Goal: Task Accomplishment & Management: Use online tool/utility

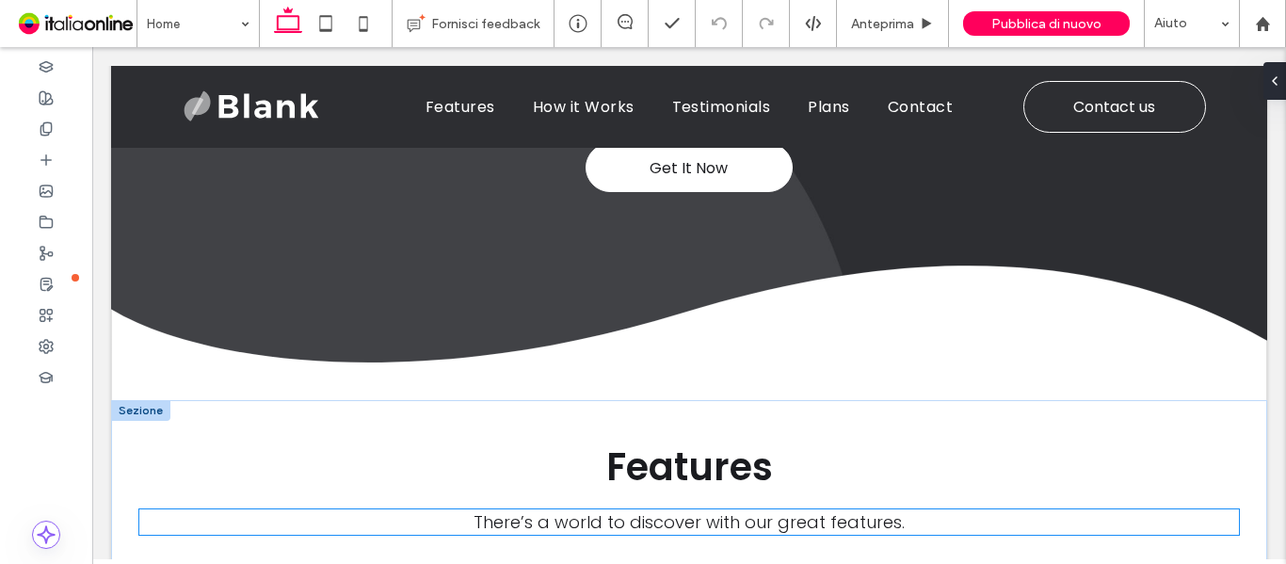
scroll to position [332, 0]
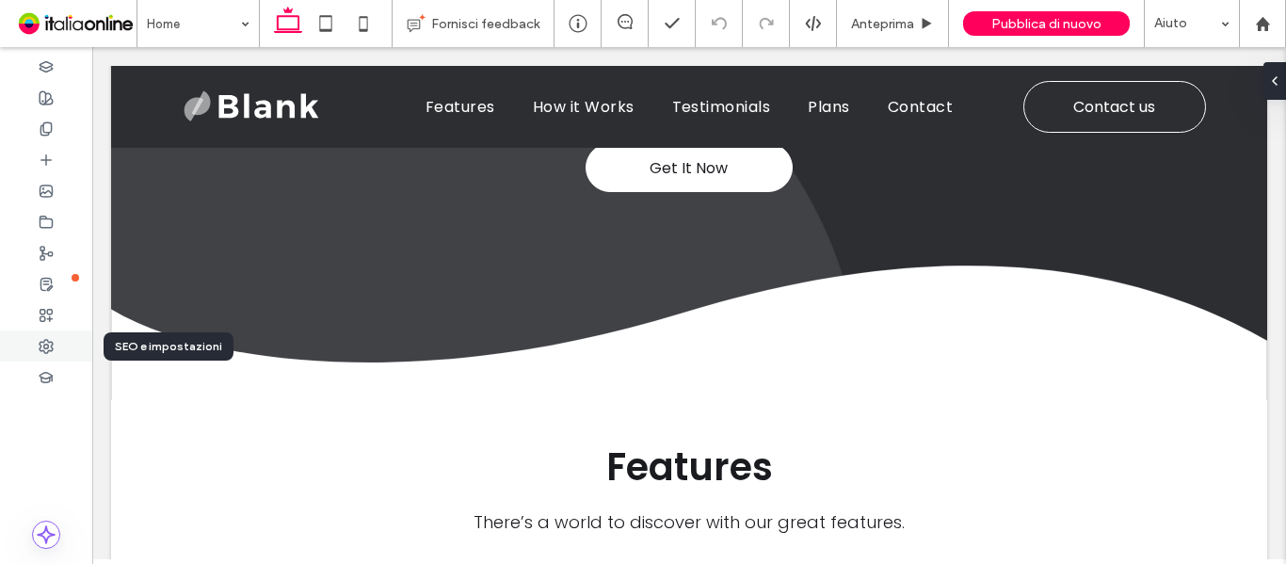
click at [45, 346] on icon at bounding box center [46, 346] width 15 height 15
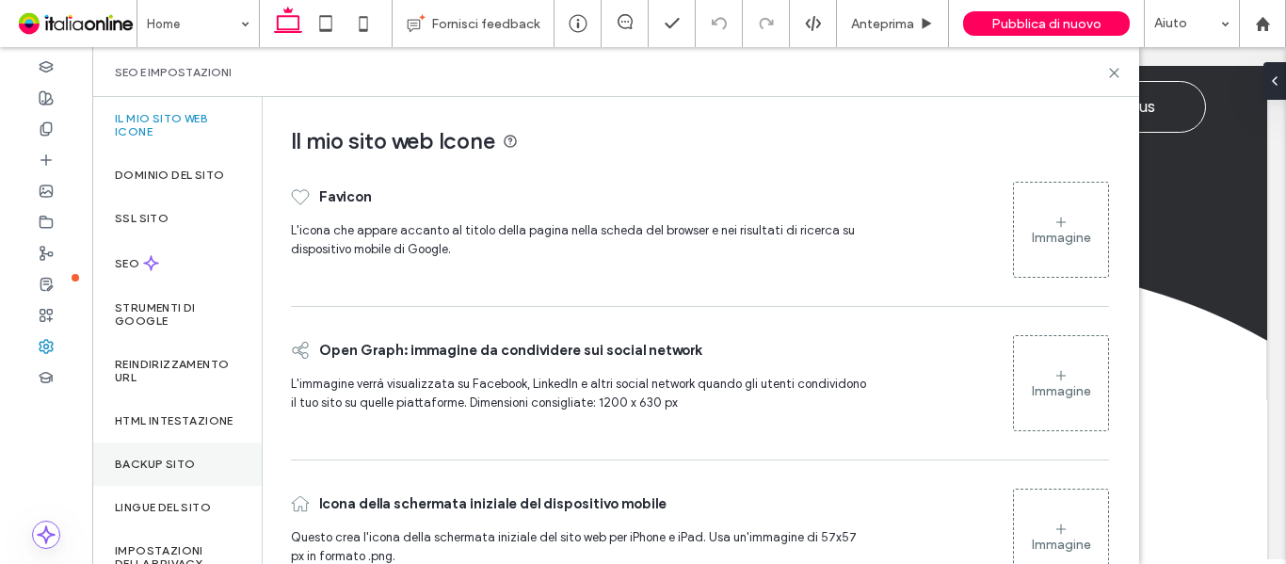
click at [181, 471] on label "Backup sito" at bounding box center [155, 464] width 80 height 13
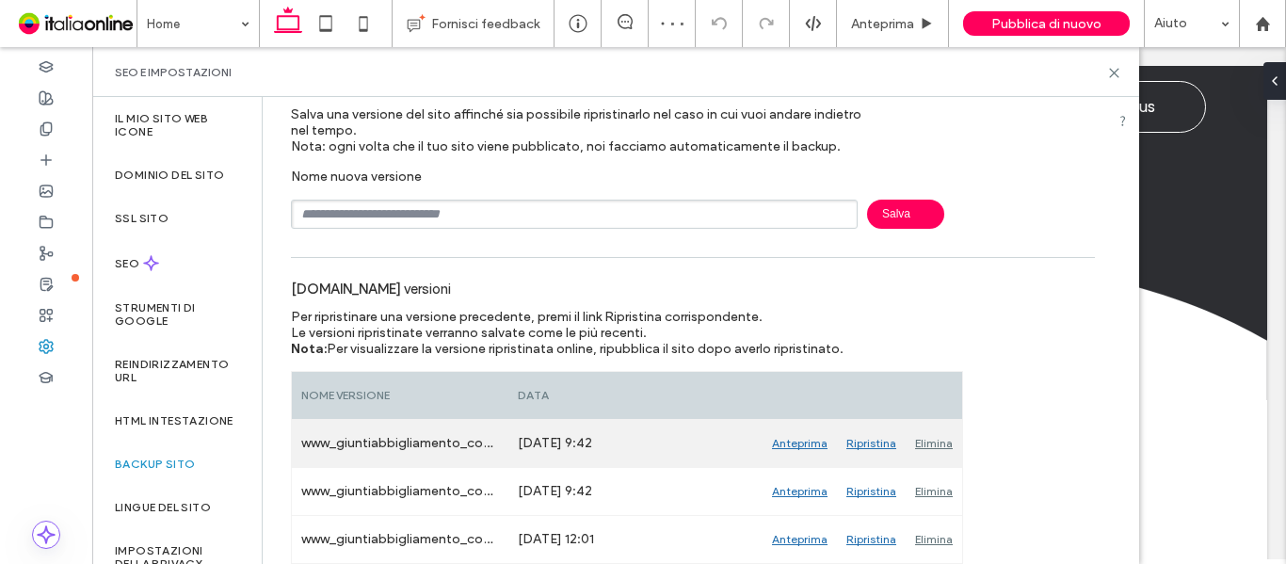
scroll to position [0, 0]
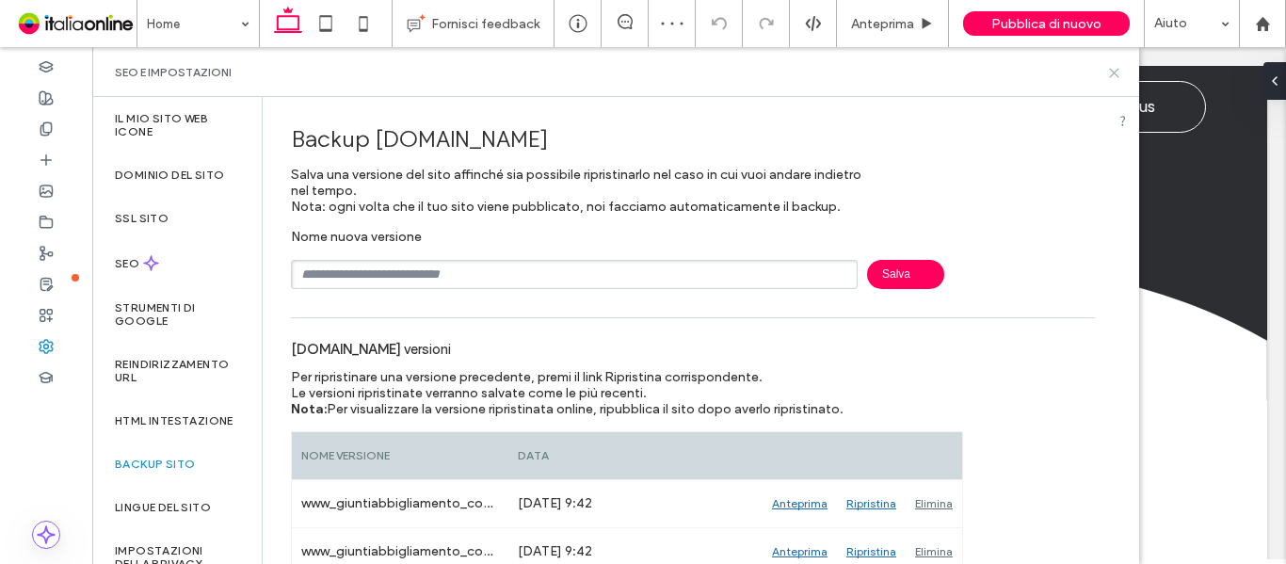
click at [1107, 72] on icon at bounding box center [1114, 73] width 14 height 14
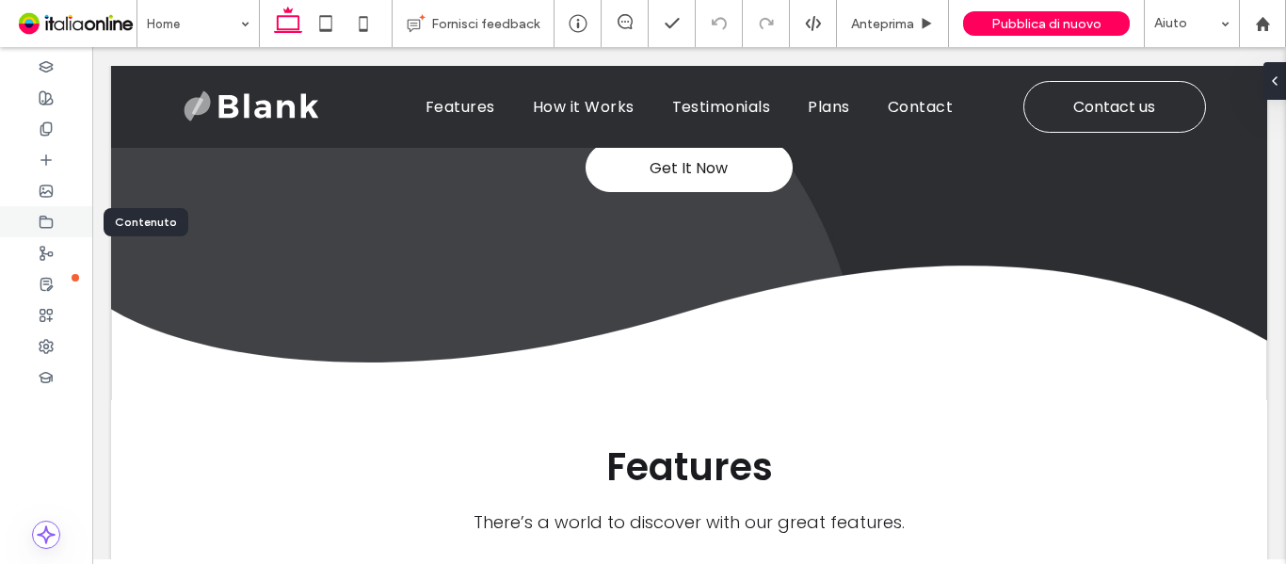
click at [43, 222] on icon at bounding box center [46, 222] width 15 height 15
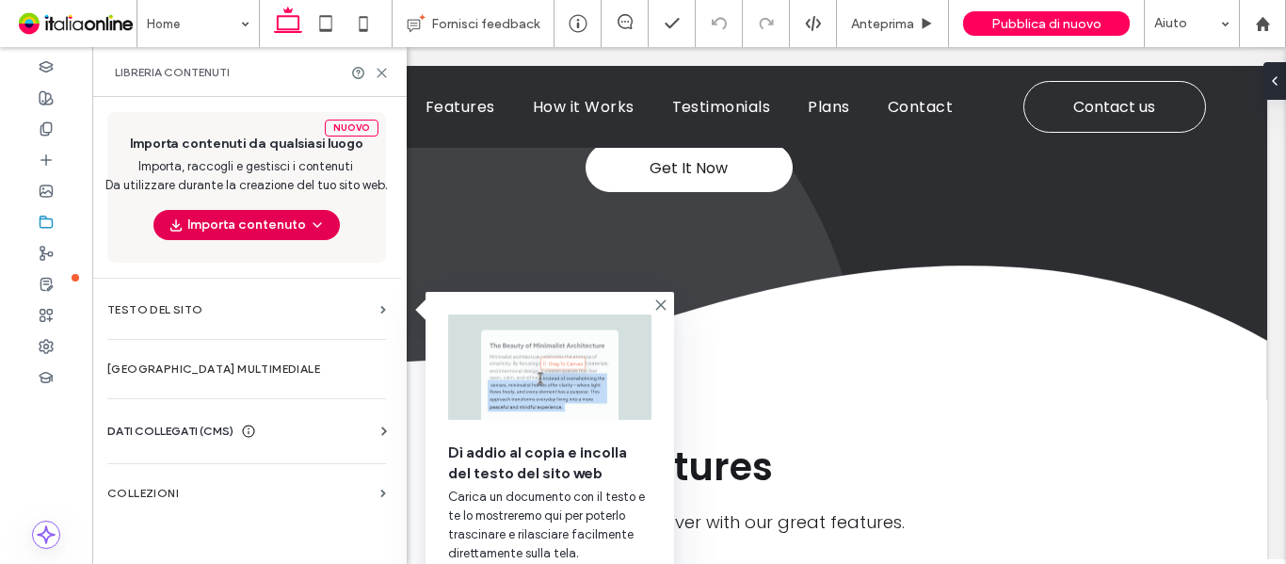
click at [226, 225] on button "Importa contenuto" at bounding box center [246, 225] width 186 height 30
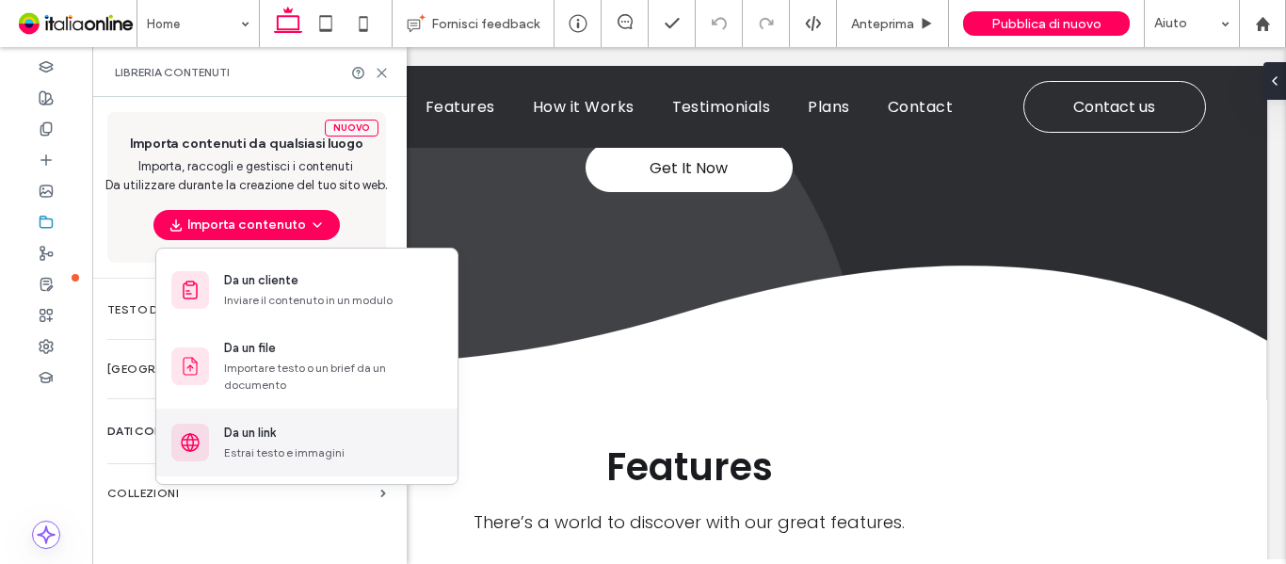
click at [278, 448] on div "Estrai testo e immagini" at bounding box center [333, 452] width 218 height 17
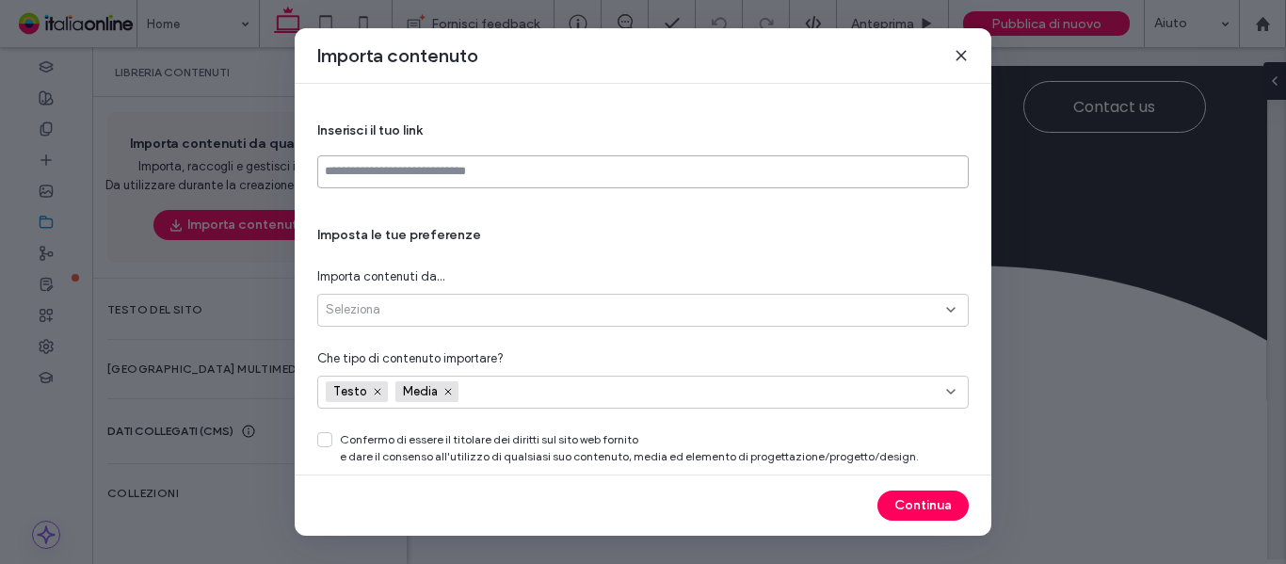
click at [460, 179] on input at bounding box center [642, 171] width 651 height 33
paste input "**********"
type input "**********"
click at [536, 305] on div "Seleziona" at bounding box center [636, 309] width 620 height 19
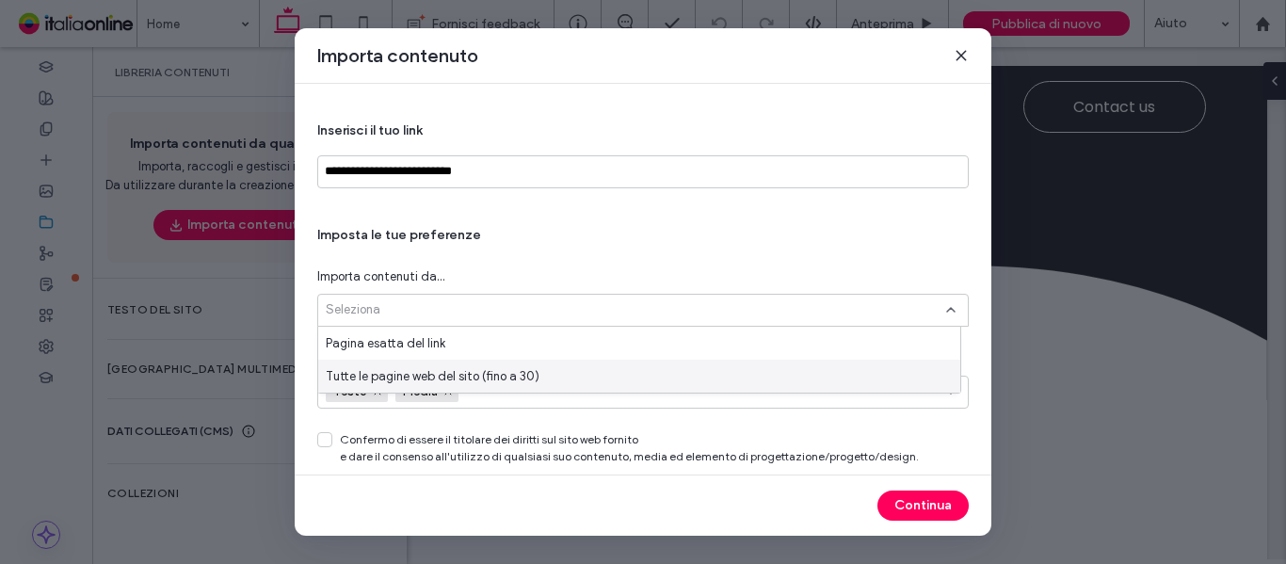
click at [524, 371] on span "Tutte le pagine web del sito (fino a 30)" at bounding box center [433, 376] width 214 height 19
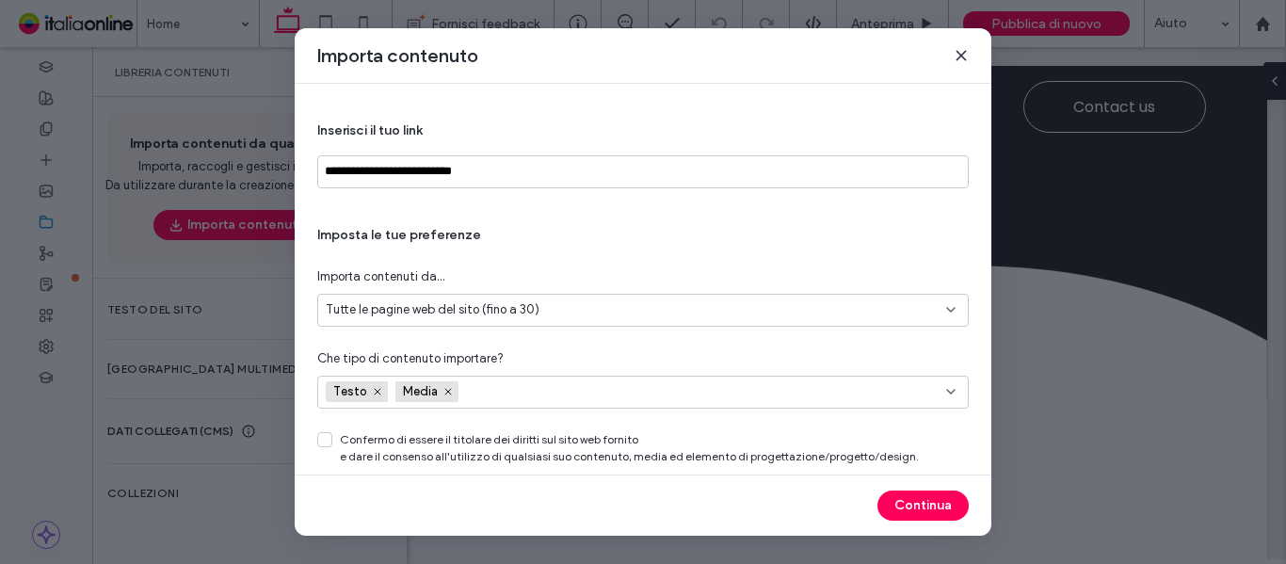
click at [363, 441] on span "Confermo di essere il titolare dei diritti sul sito web fornito e dare il conse…" at bounding box center [629, 448] width 579 height 34
click at [328, 442] on icon at bounding box center [324, 440] width 9 height 8
click at [925, 501] on button "Continua" at bounding box center [922, 505] width 91 height 30
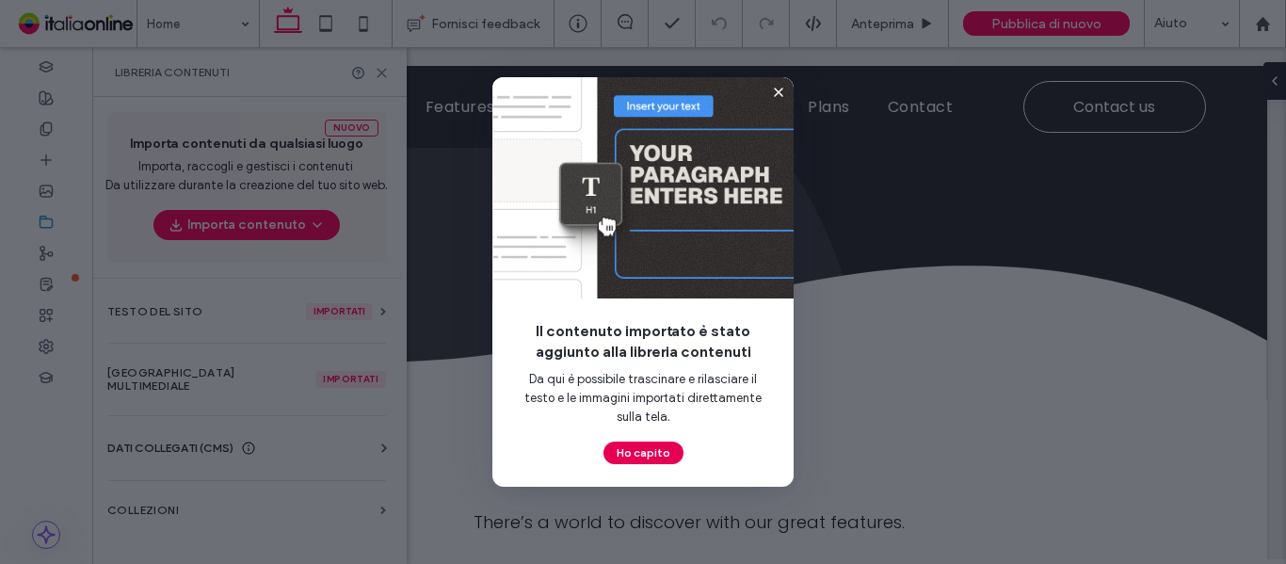
click at [655, 454] on button "Ho capito" at bounding box center [643, 453] width 80 height 23
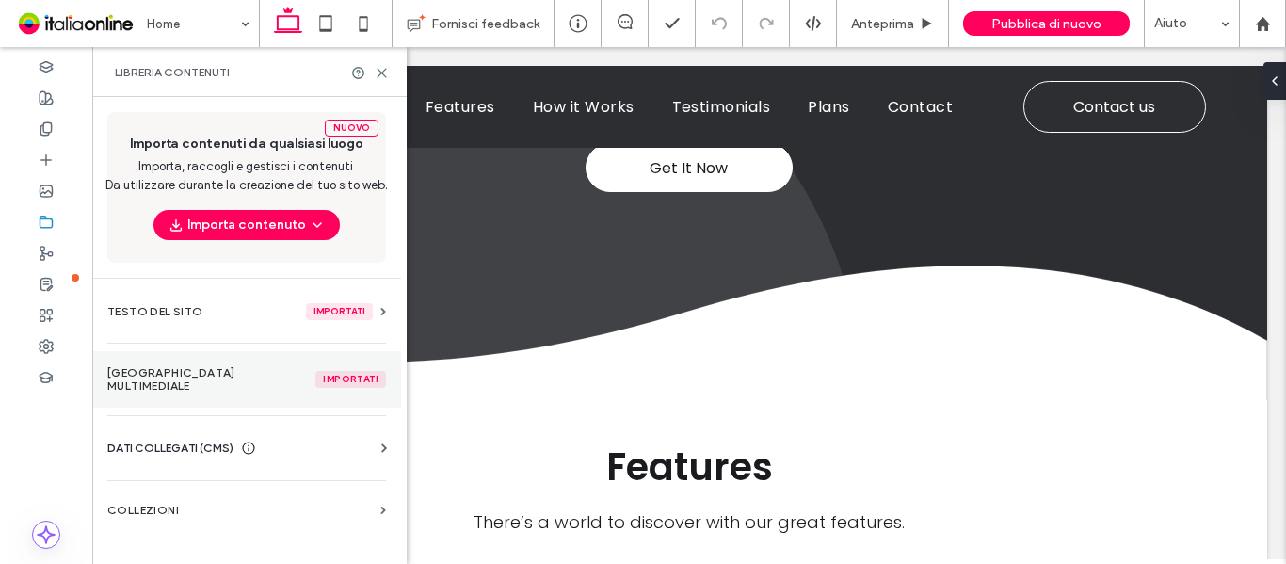
click at [220, 375] on label "Gestore multimediale Importati" at bounding box center [246, 379] width 279 height 26
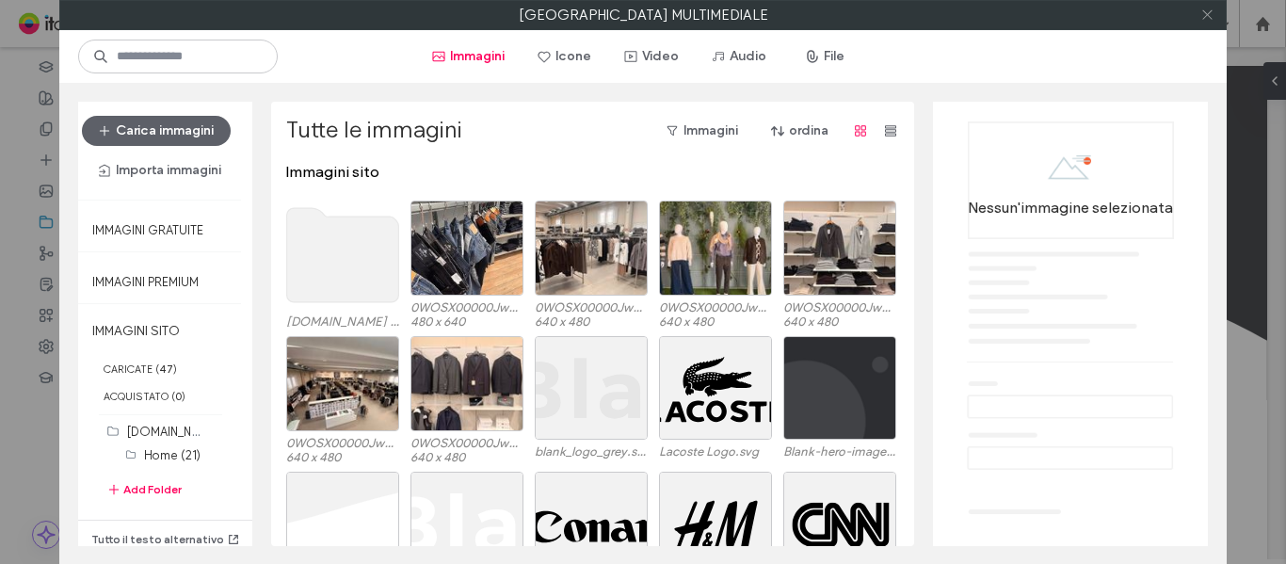
click at [1205, 14] on icon at bounding box center [1207, 15] width 14 height 14
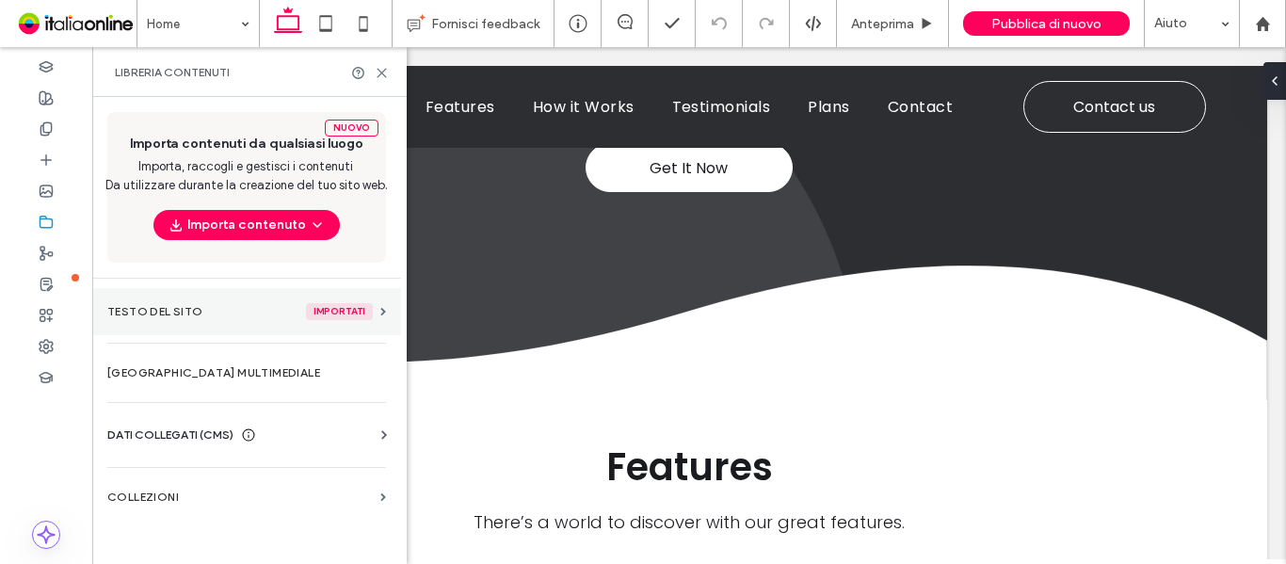
click at [300, 320] on section "Testo del sito Importati" at bounding box center [246, 311] width 309 height 47
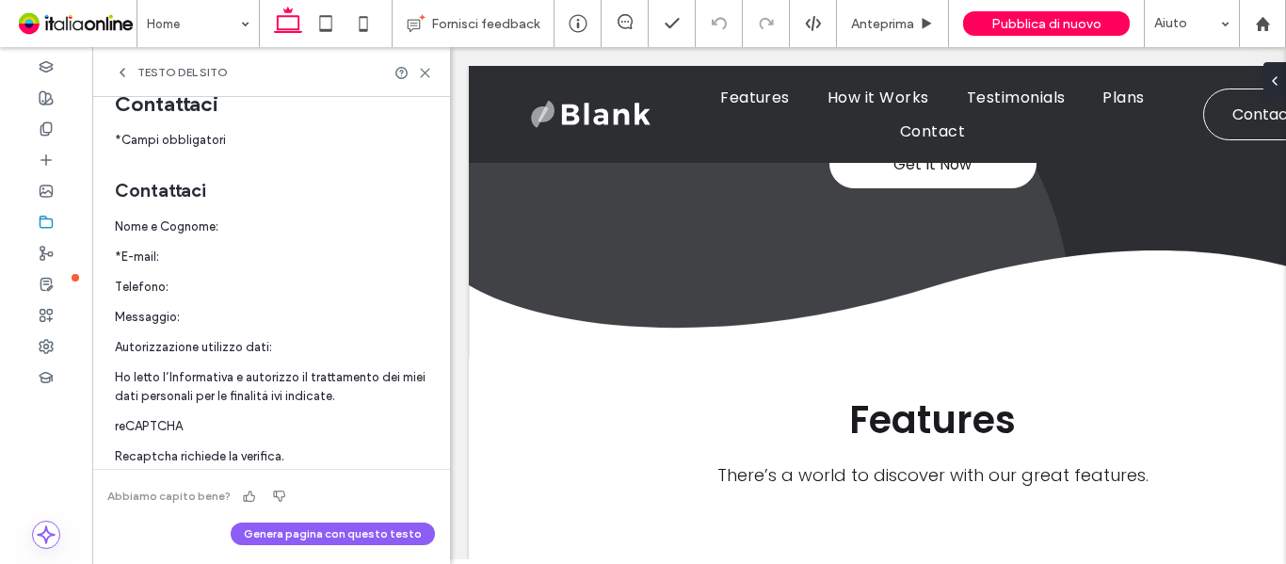
scroll to position [982, 0]
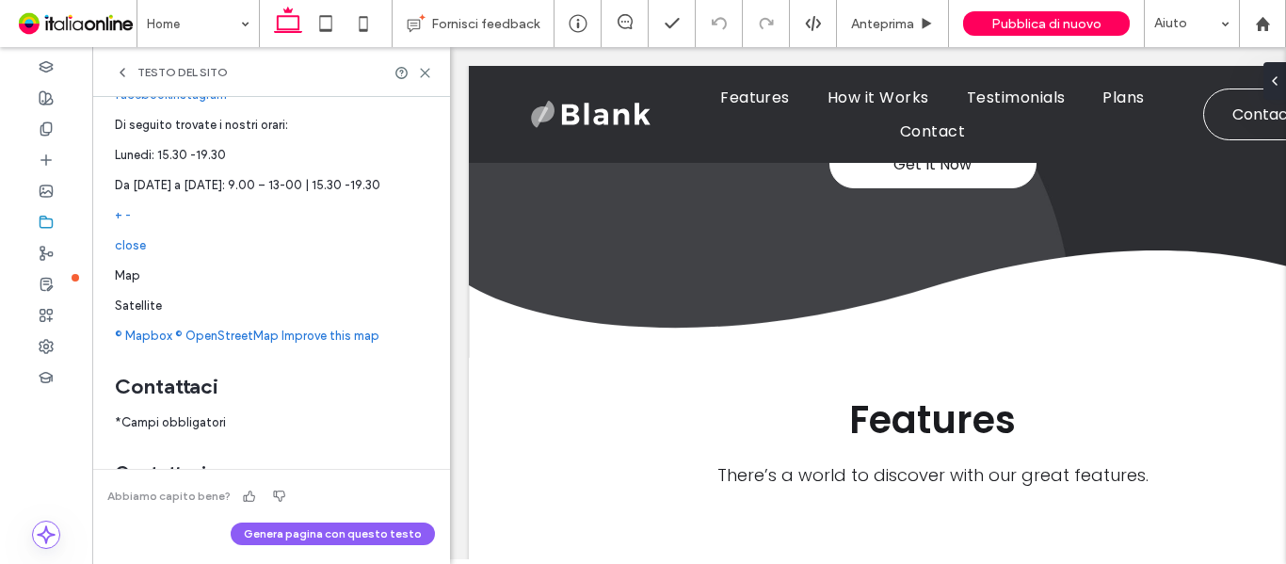
click at [429, 77] on use at bounding box center [425, 73] width 8 height 8
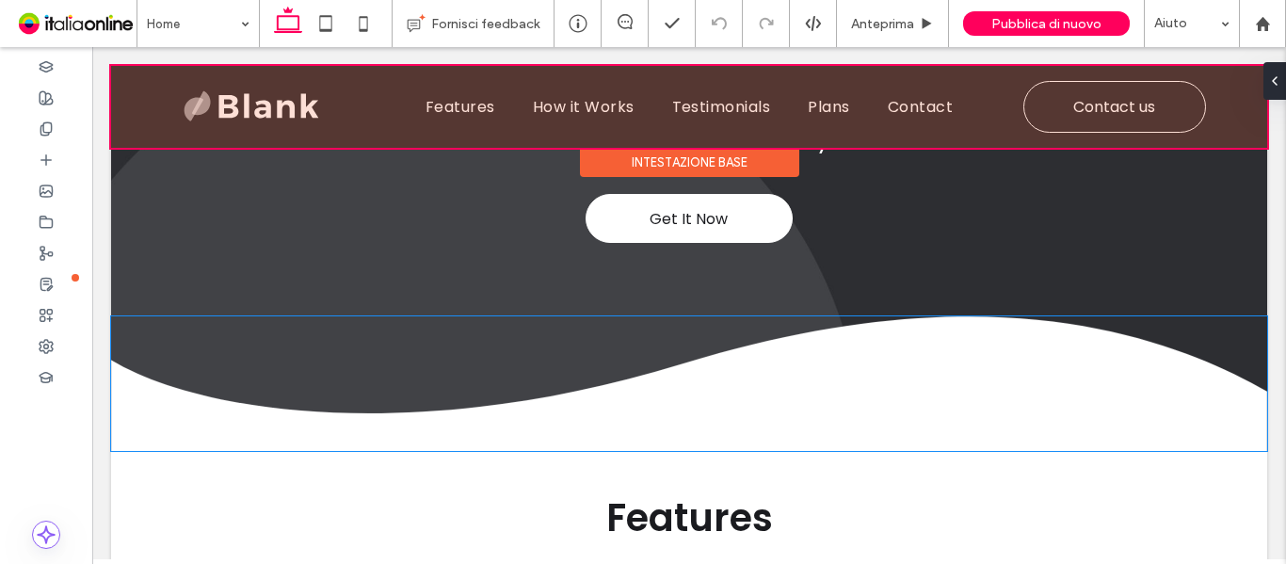
scroll to position [236, 0]
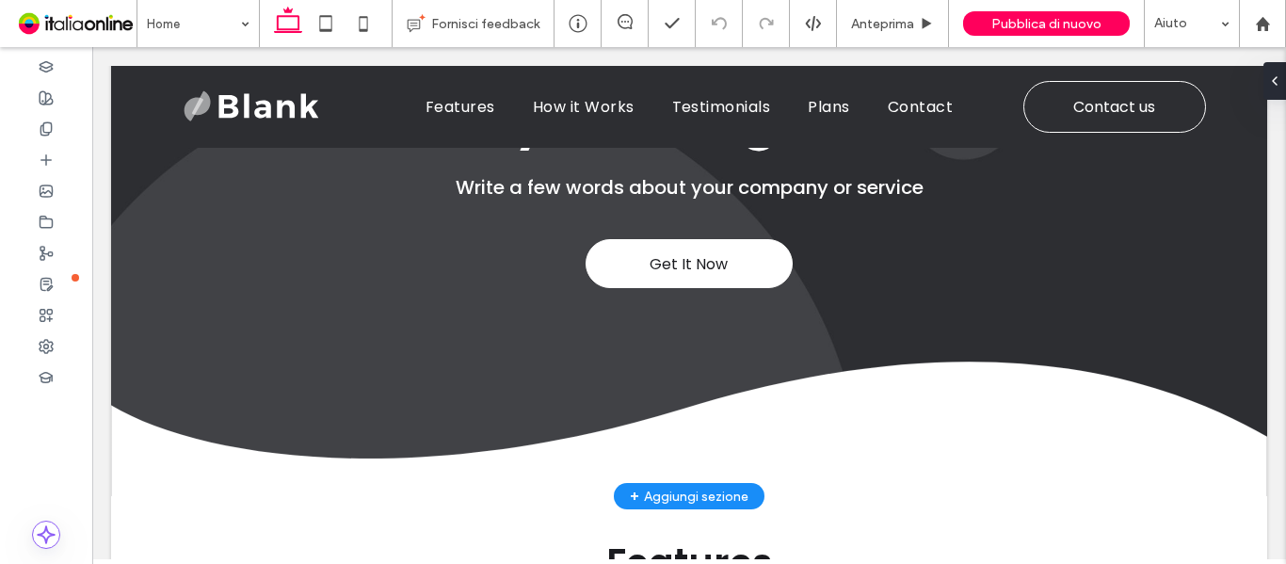
click at [696, 495] on div "+ Aggiungi sezione" at bounding box center [689, 496] width 119 height 21
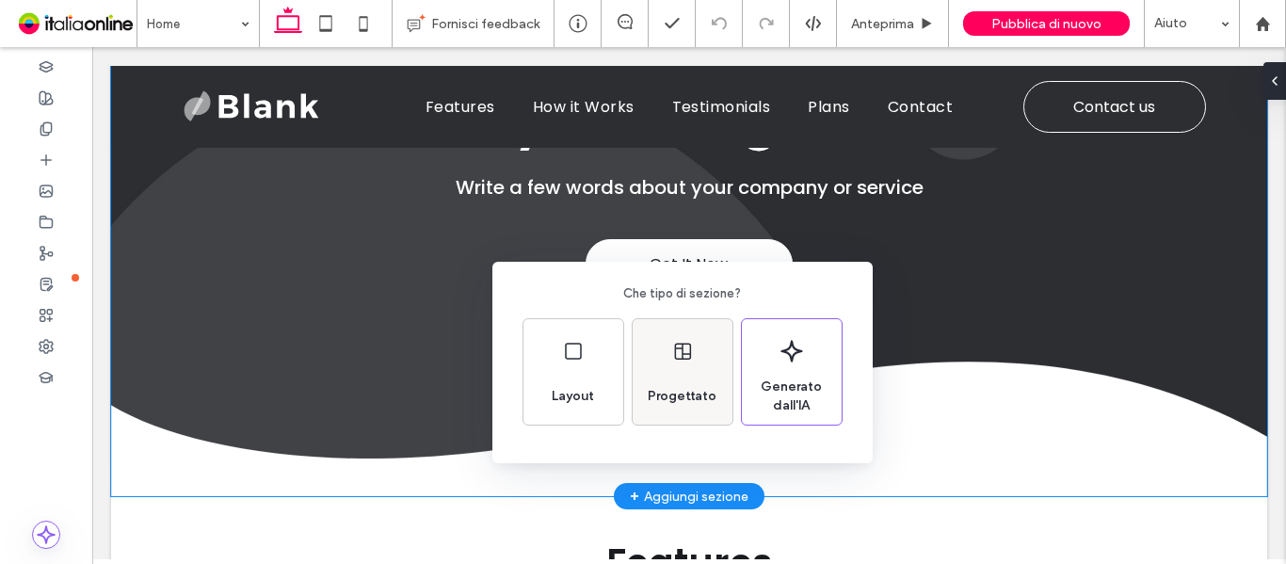
click at [673, 347] on icon at bounding box center [682, 351] width 23 height 23
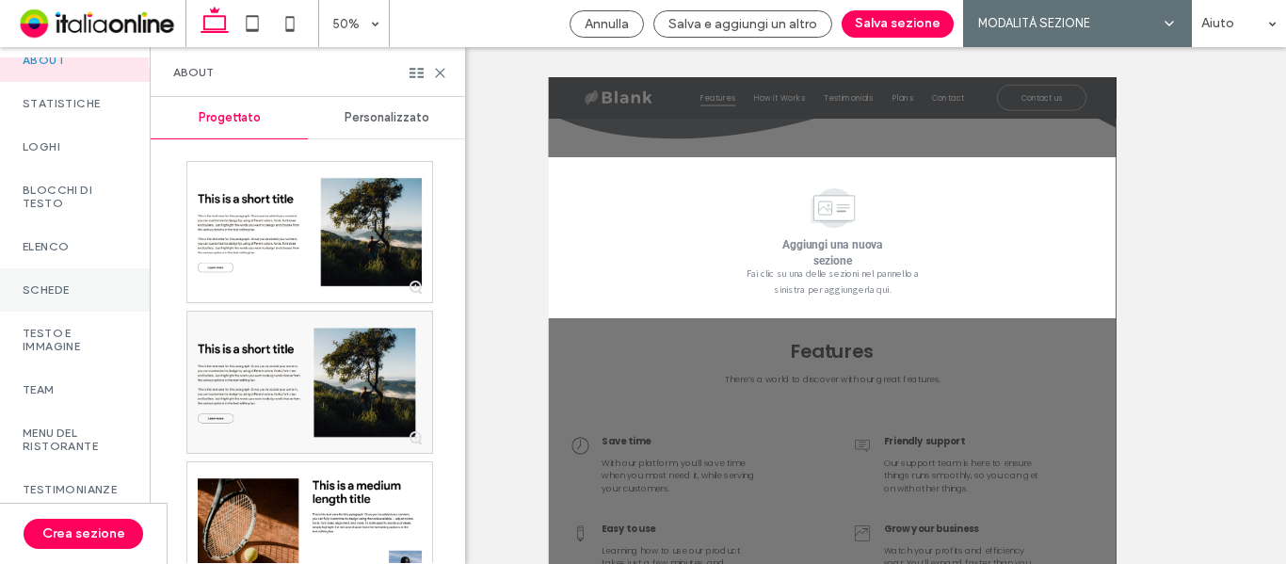
scroll to position [471, 0]
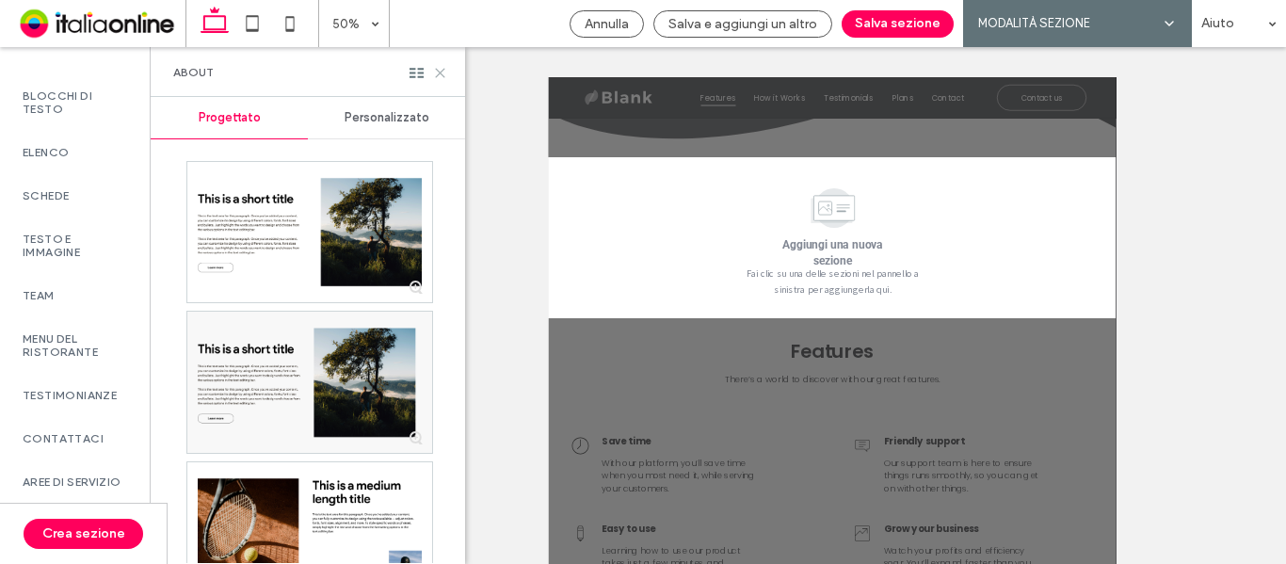
drag, startPoint x: 438, startPoint y: 73, endPoint x: 512, endPoint y: 172, distance: 123.7
click at [438, 73] on icon at bounding box center [440, 73] width 14 height 14
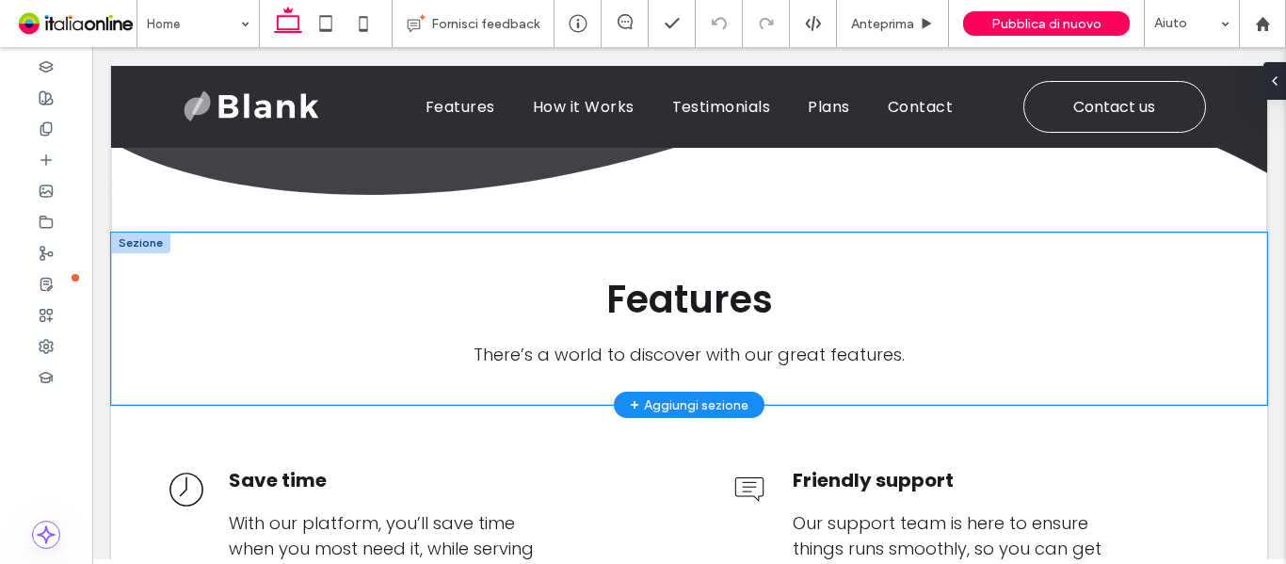
scroll to position [514, 0]
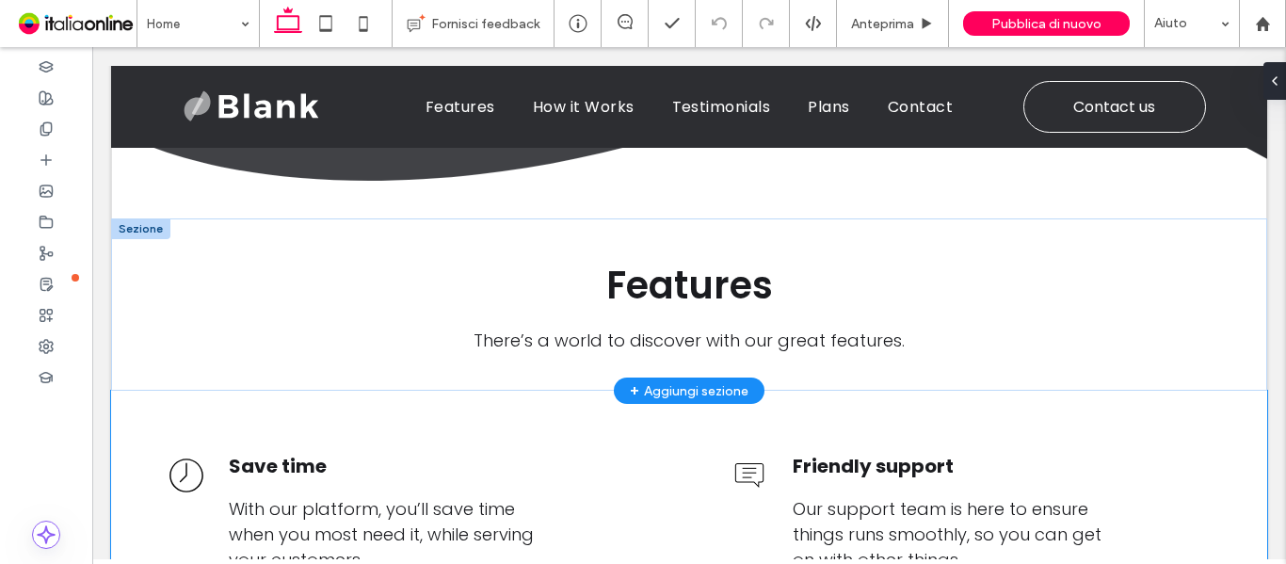
drag, startPoint x: 703, startPoint y: 385, endPoint x: 706, endPoint y: 370, distance: 15.3
click at [702, 391] on div "Save time With our platform, you’ll save time when you most need it, while serv…" at bounding box center [689, 502] width 1130 height 222
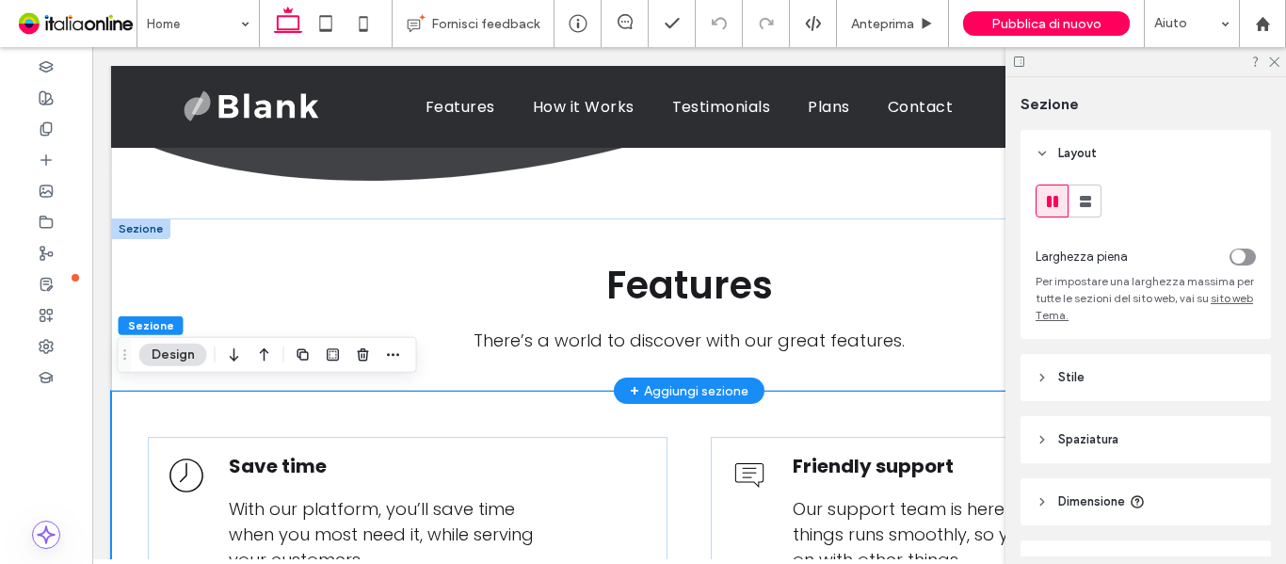
click at [668, 384] on div "+ Aggiungi sezione" at bounding box center [689, 390] width 119 height 21
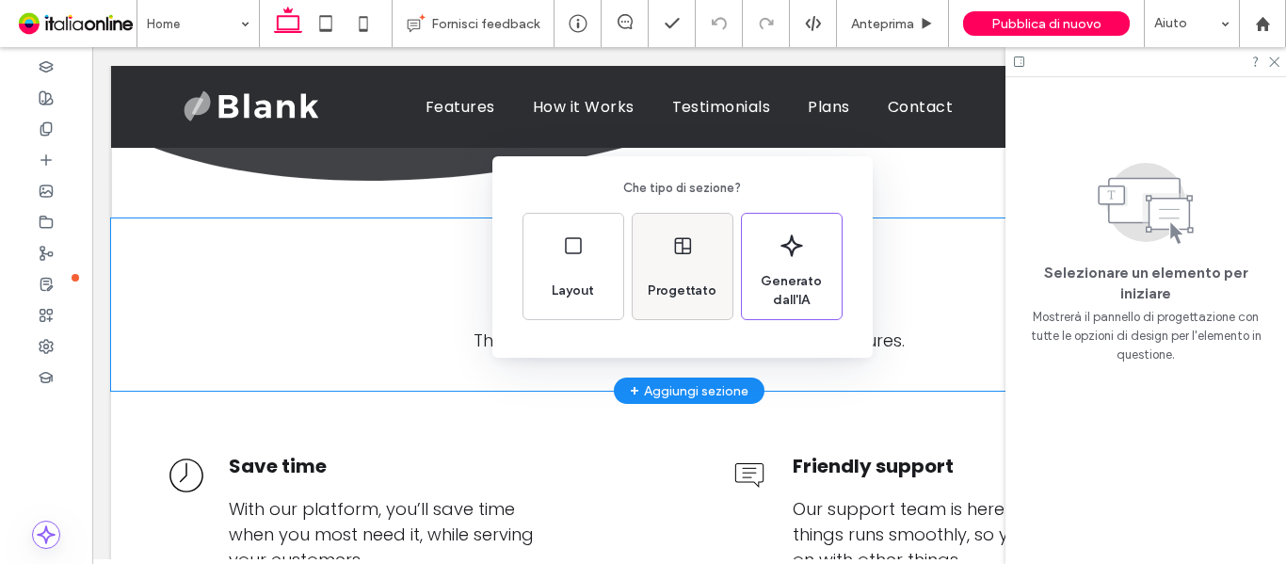
click at [672, 255] on icon at bounding box center [682, 245] width 23 height 23
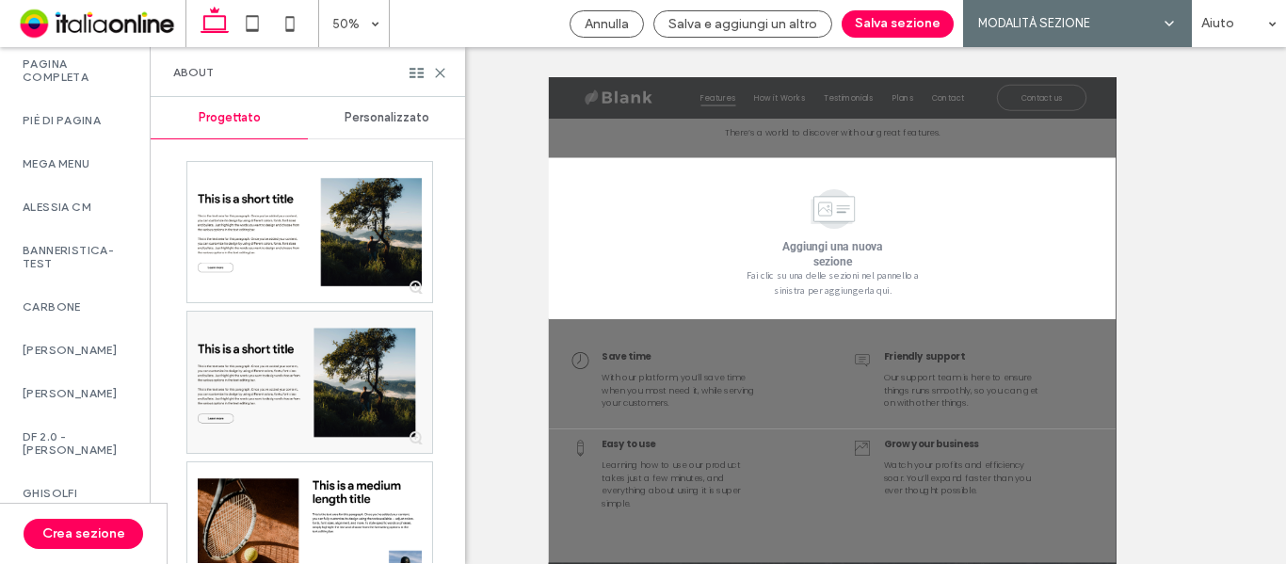
scroll to position [1506, 0]
click at [49, 268] on label "DF 2.0 - SITI S" at bounding box center [75, 255] width 104 height 26
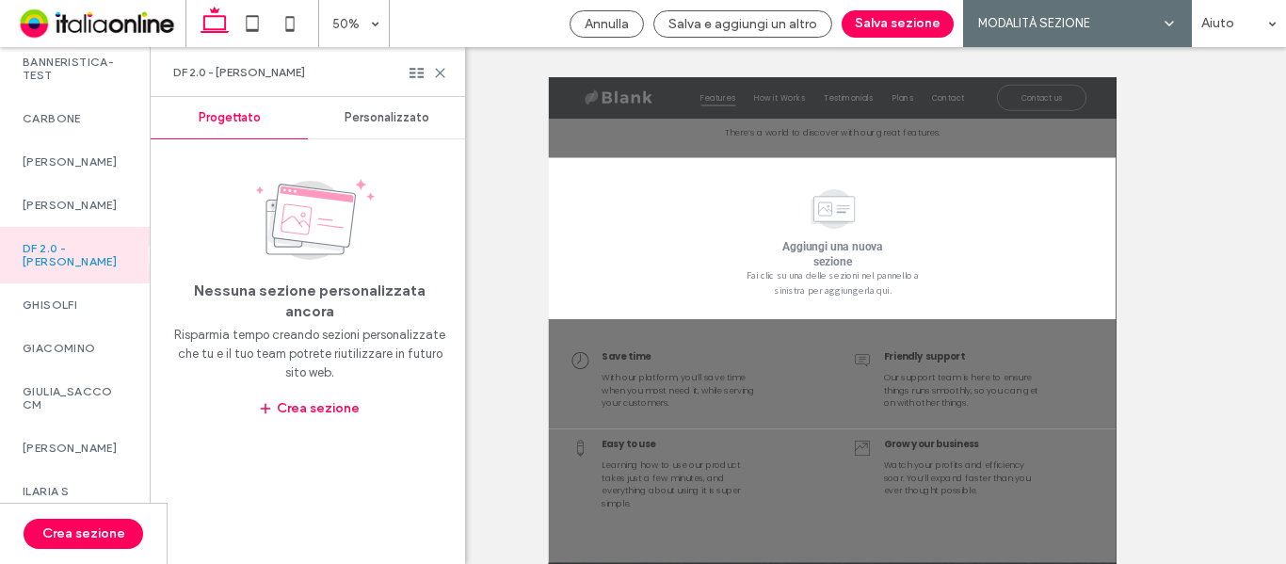
click at [385, 121] on span "Personalizzato" at bounding box center [387, 117] width 85 height 15
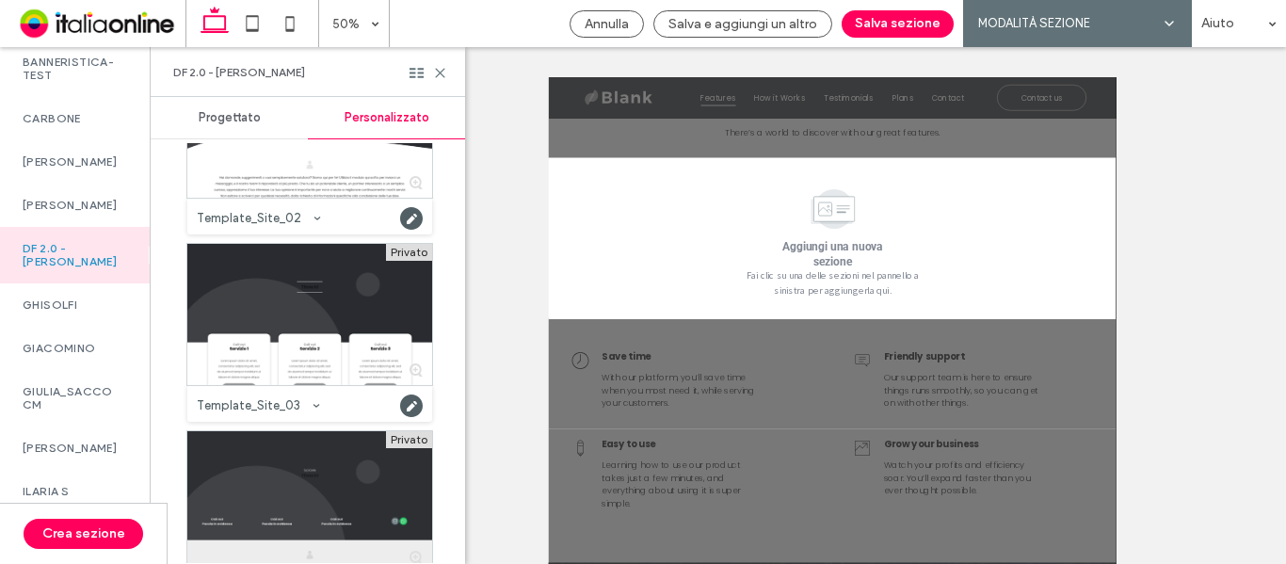
scroll to position [2542, 0]
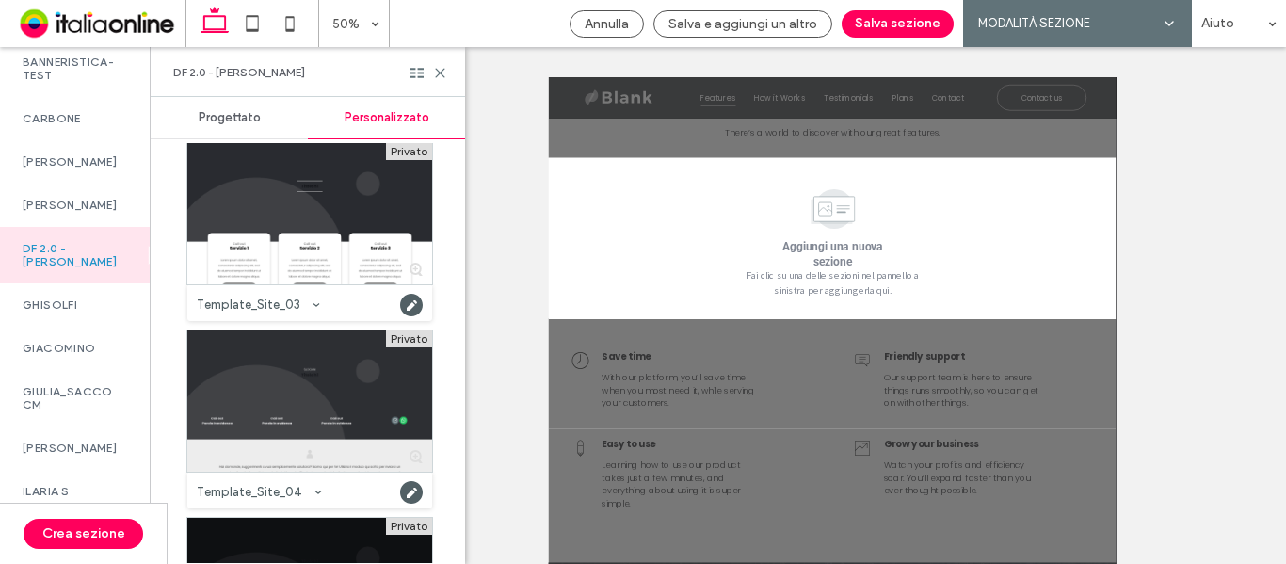
click at [256, 370] on div at bounding box center [309, 400] width 245 height 141
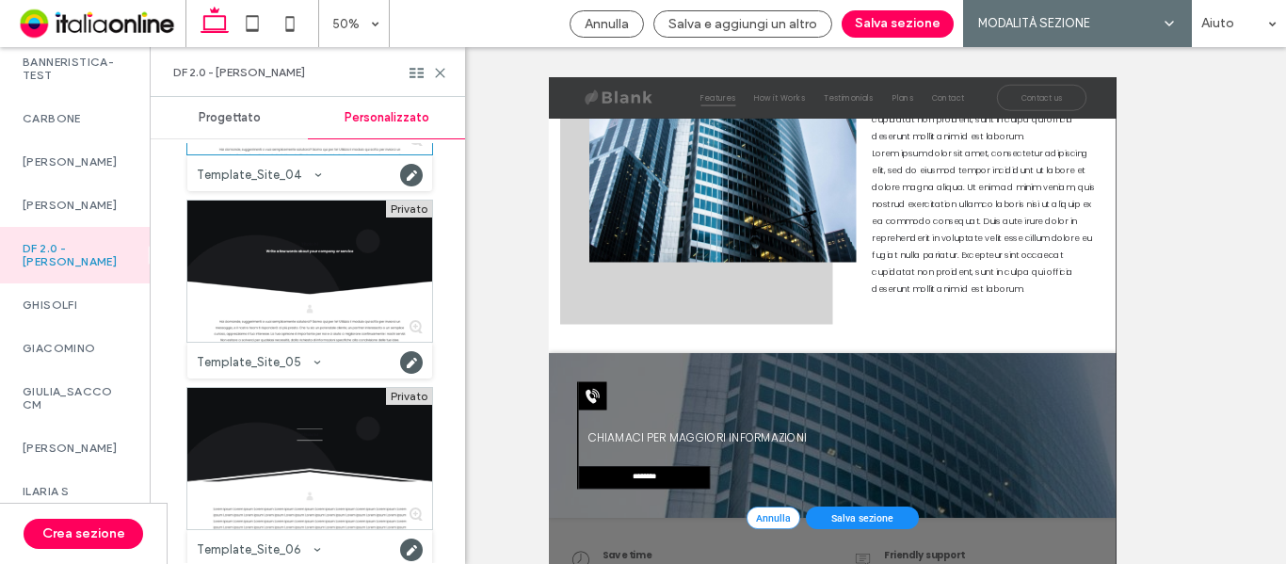
scroll to position [3013, 0]
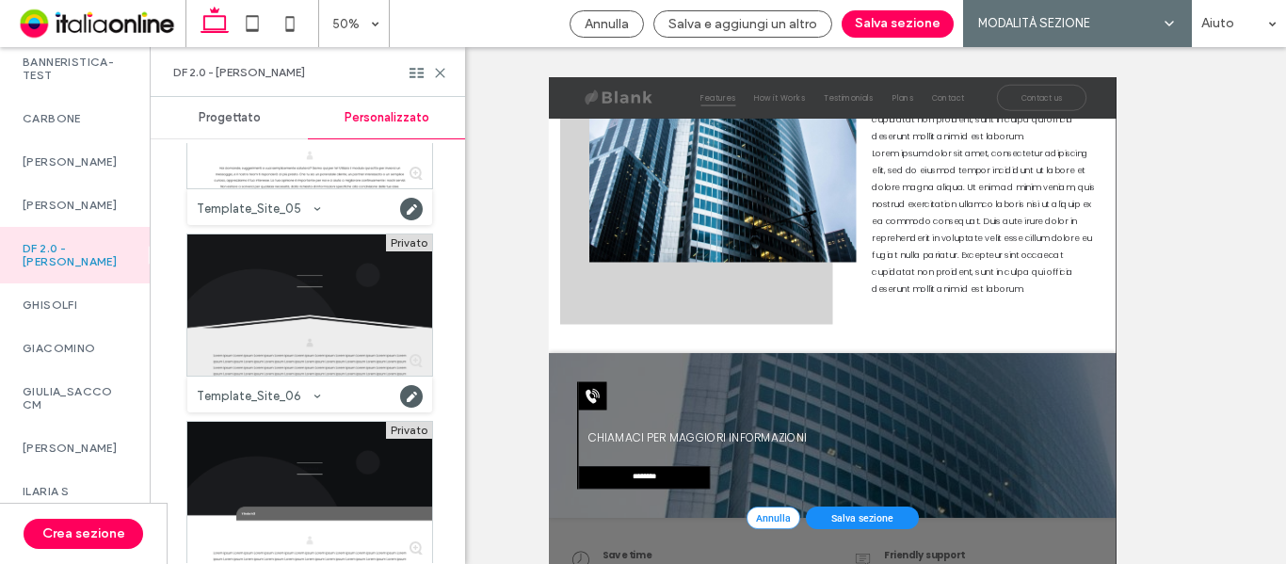
click at [331, 303] on div at bounding box center [309, 304] width 245 height 141
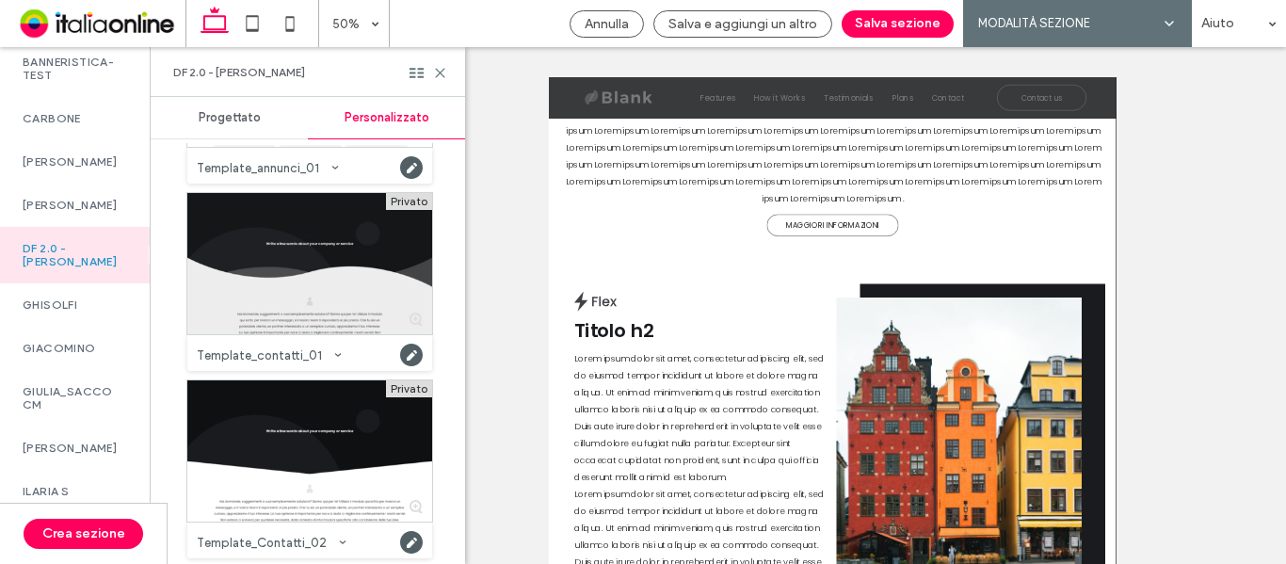
scroll to position [0, 0]
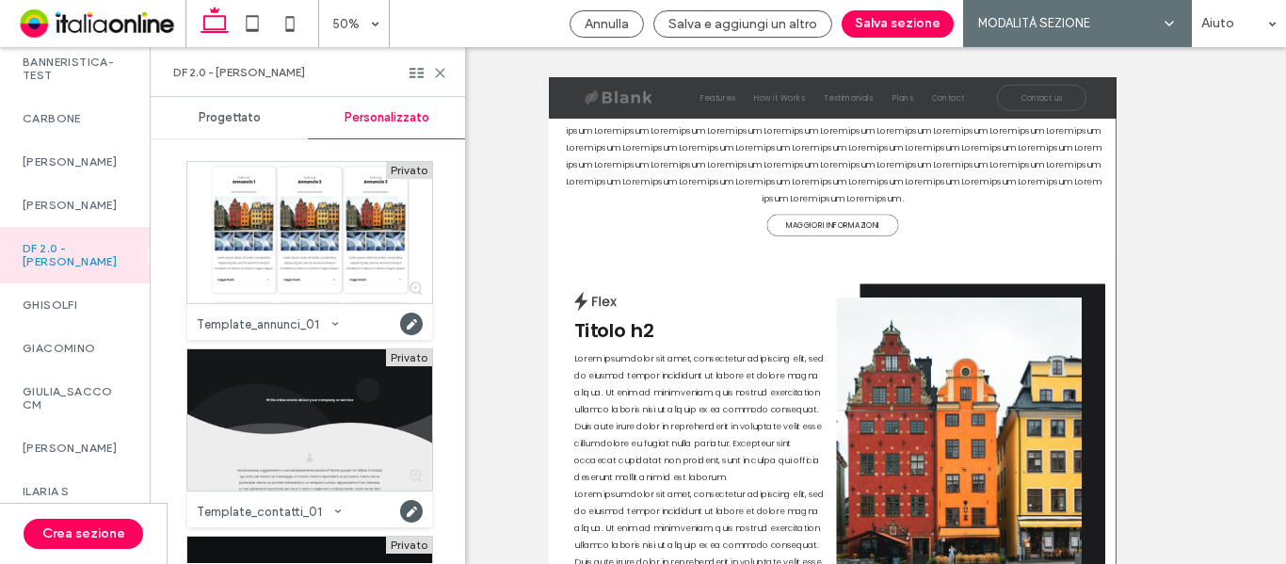
click at [357, 426] on div at bounding box center [309, 419] width 245 height 141
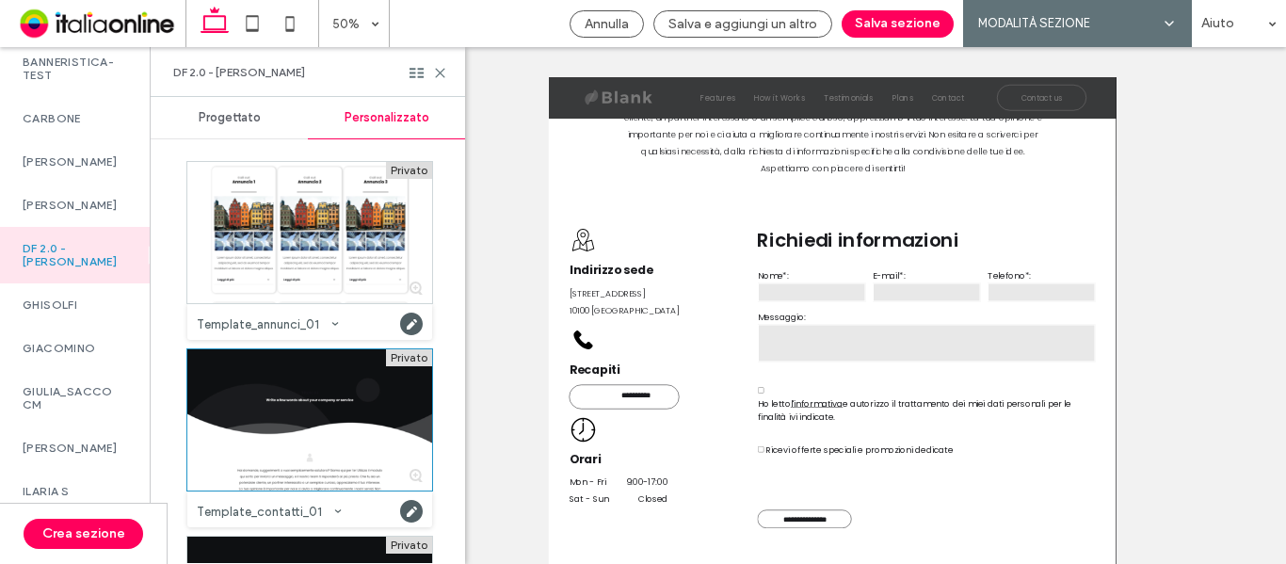
scroll to position [1518, 0]
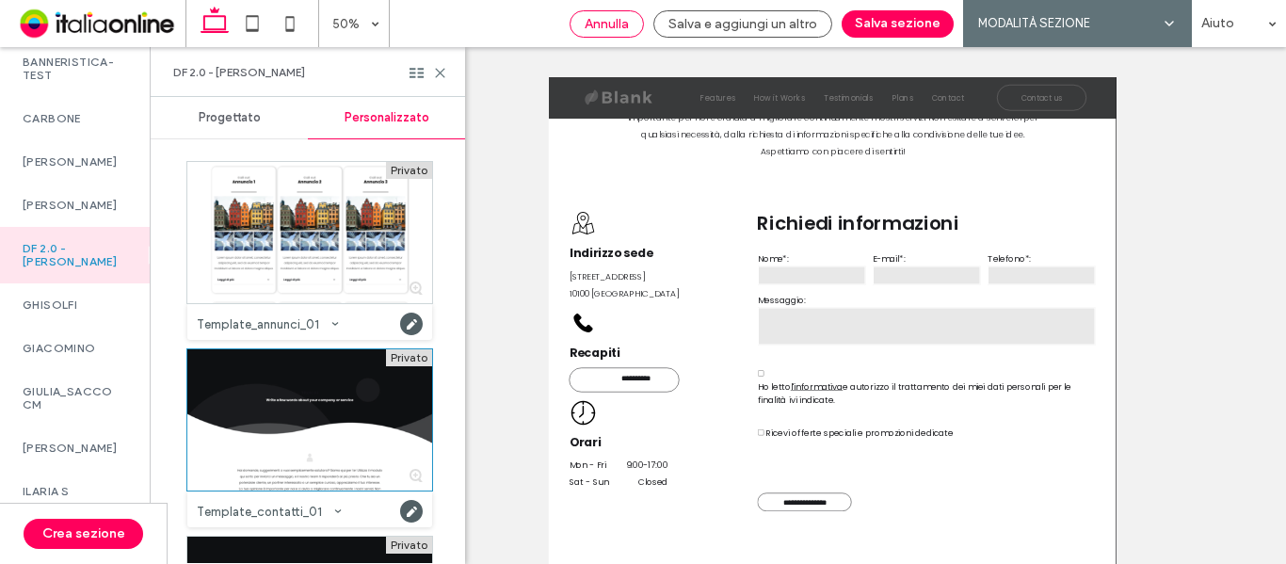
drag, startPoint x: 593, startPoint y: 28, endPoint x: 465, endPoint y: 328, distance: 325.6
click at [593, 28] on span "Annulla" at bounding box center [607, 24] width 44 height 16
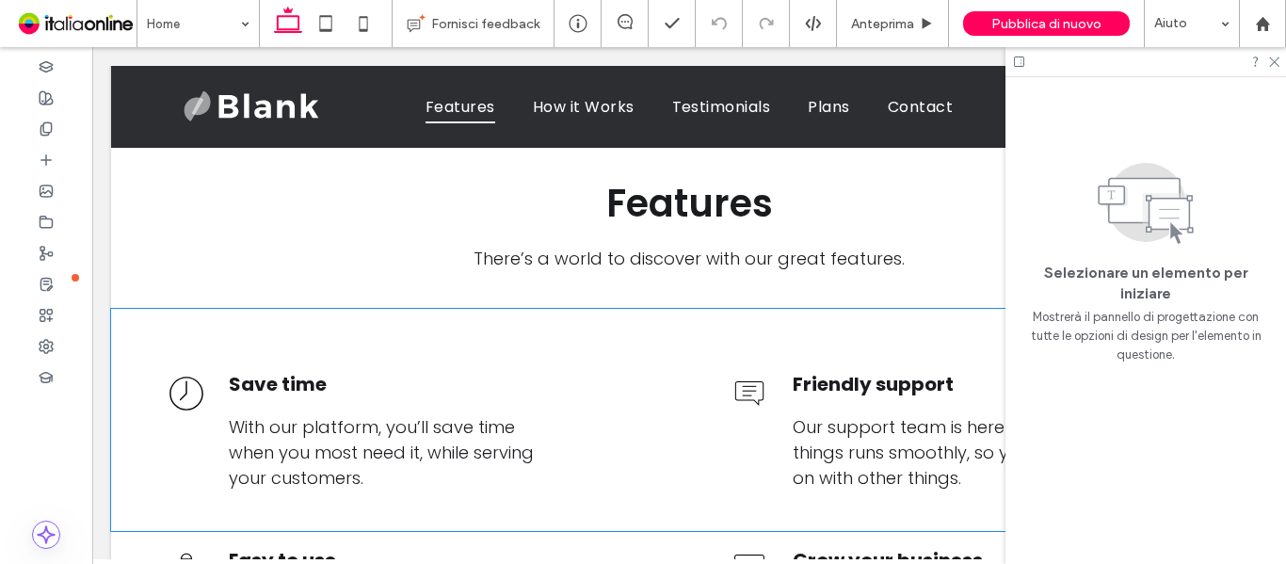
scroll to position [595, 0]
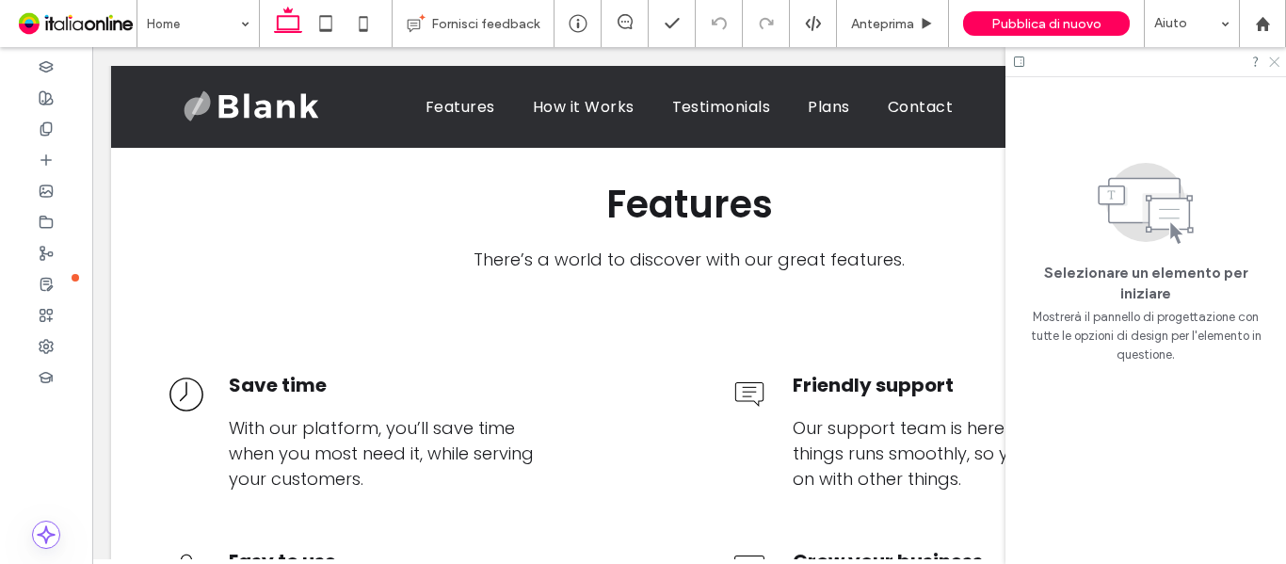
click at [1275, 59] on icon at bounding box center [1273, 61] width 12 height 12
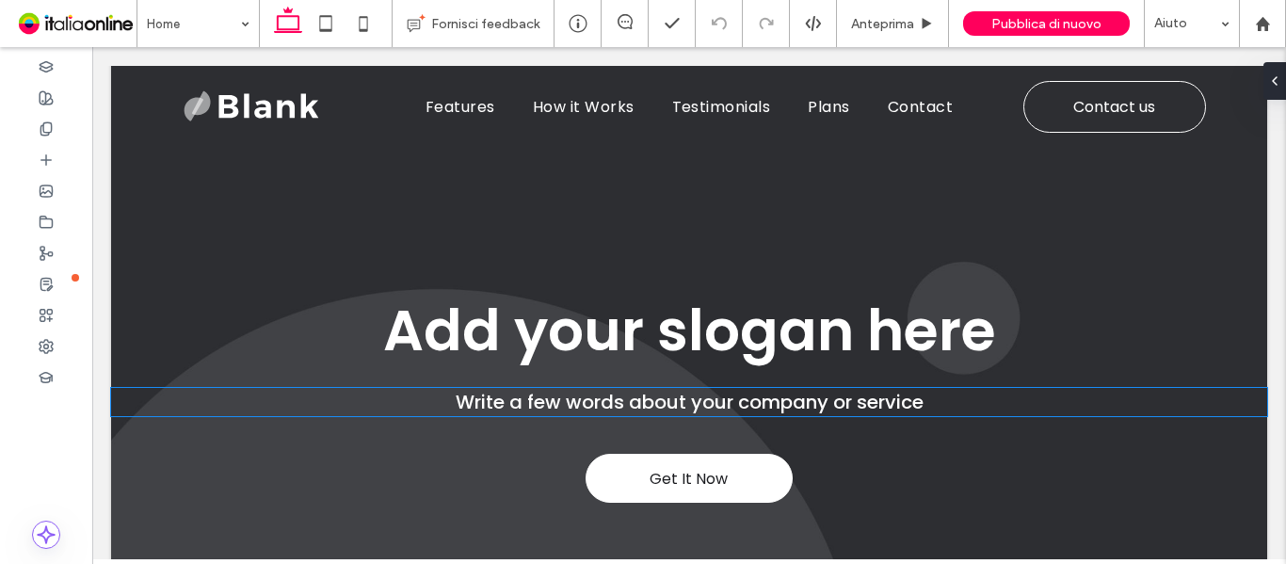
scroll to position [0, 0]
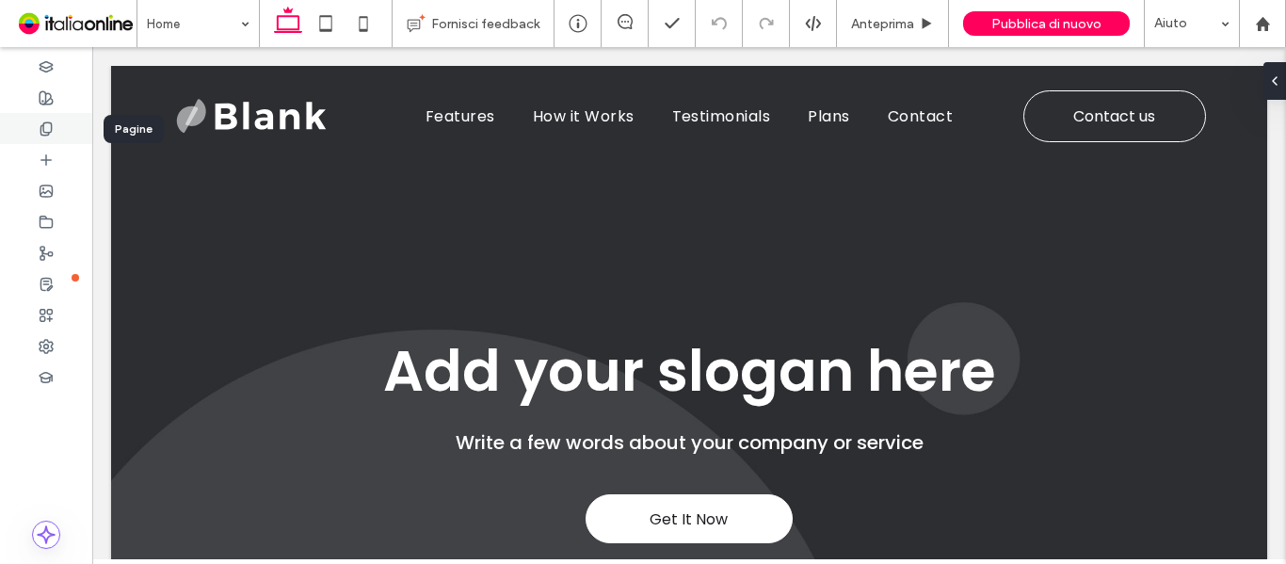
click at [47, 136] on icon at bounding box center [46, 128] width 15 height 15
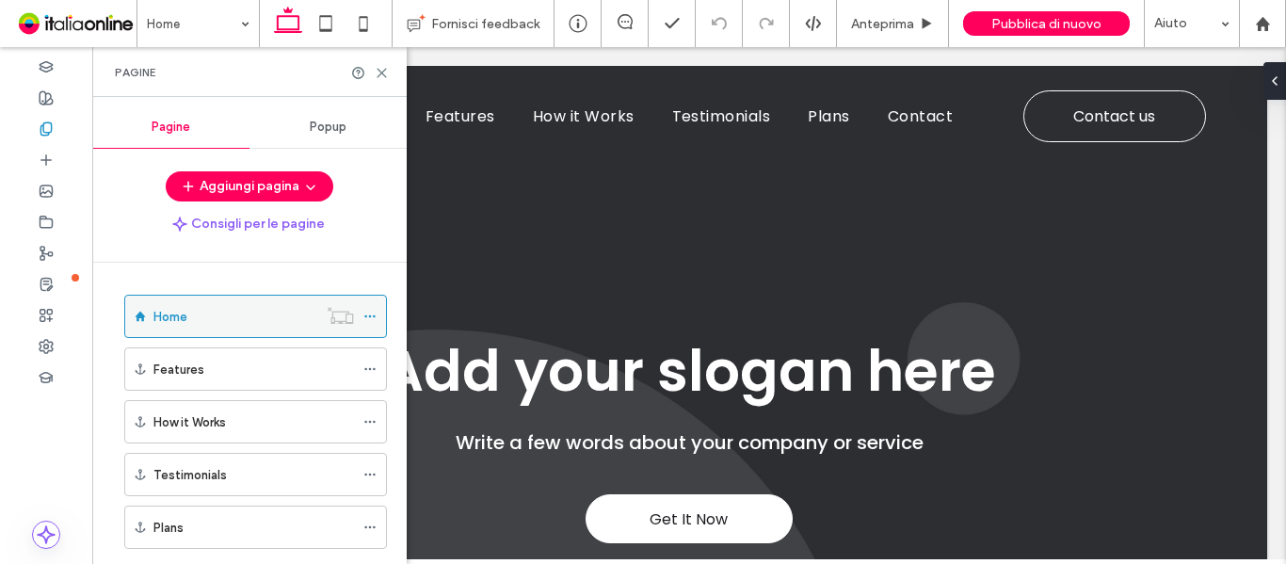
click at [371, 319] on icon at bounding box center [369, 316] width 13 height 13
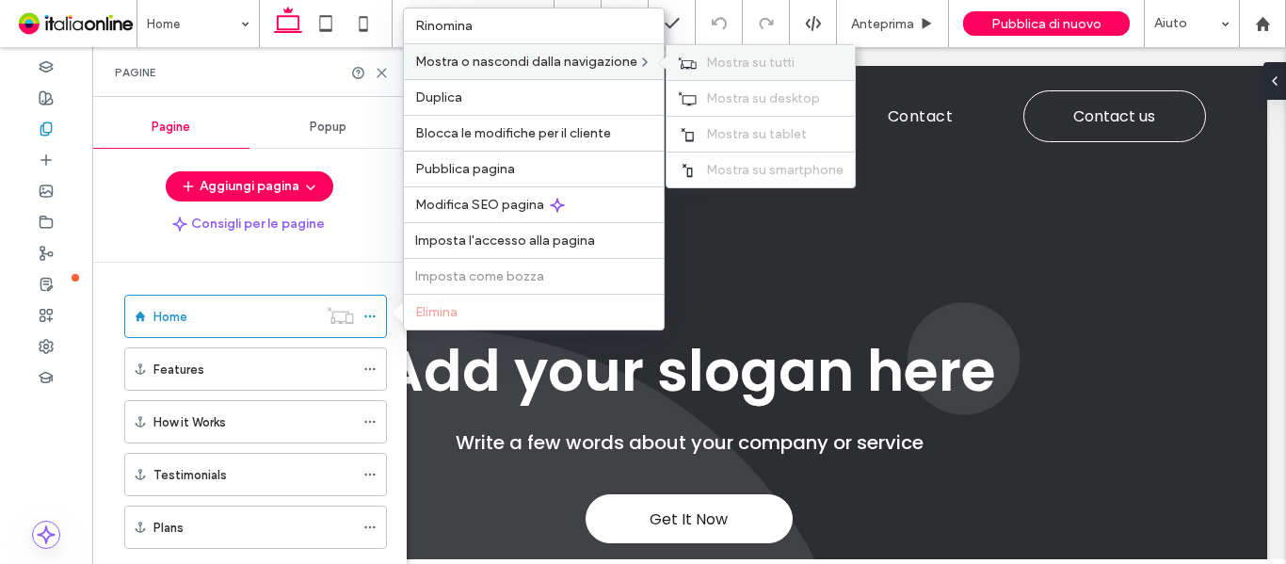
click at [700, 69] on div "Mostra su tutti" at bounding box center [761, 62] width 188 height 35
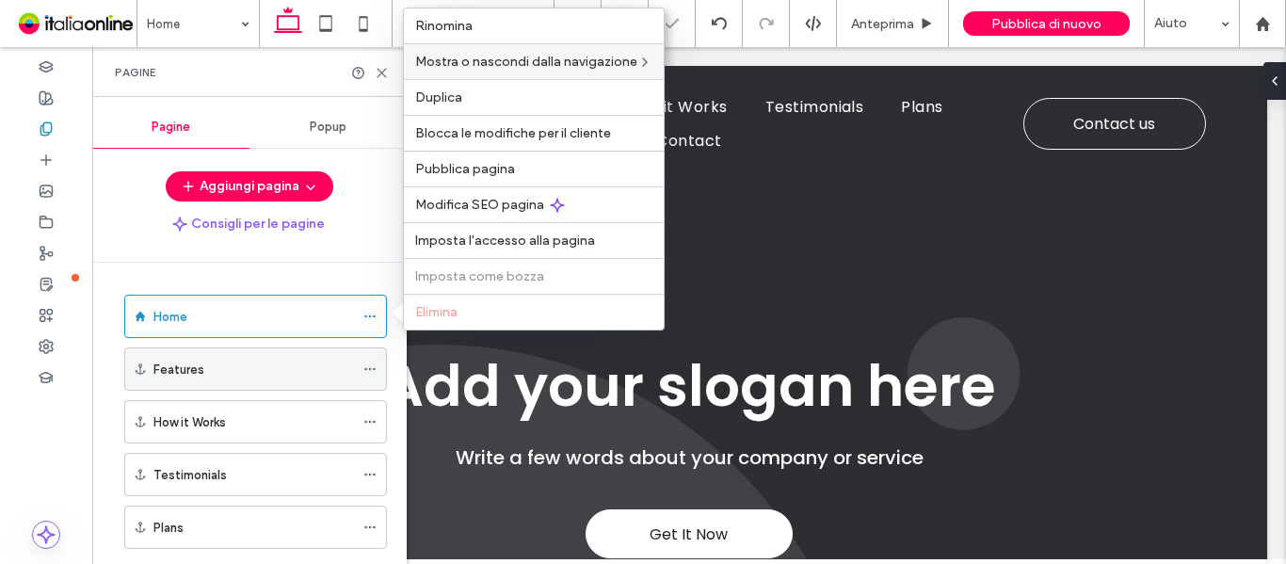
click at [369, 371] on icon at bounding box center [369, 368] width 13 height 13
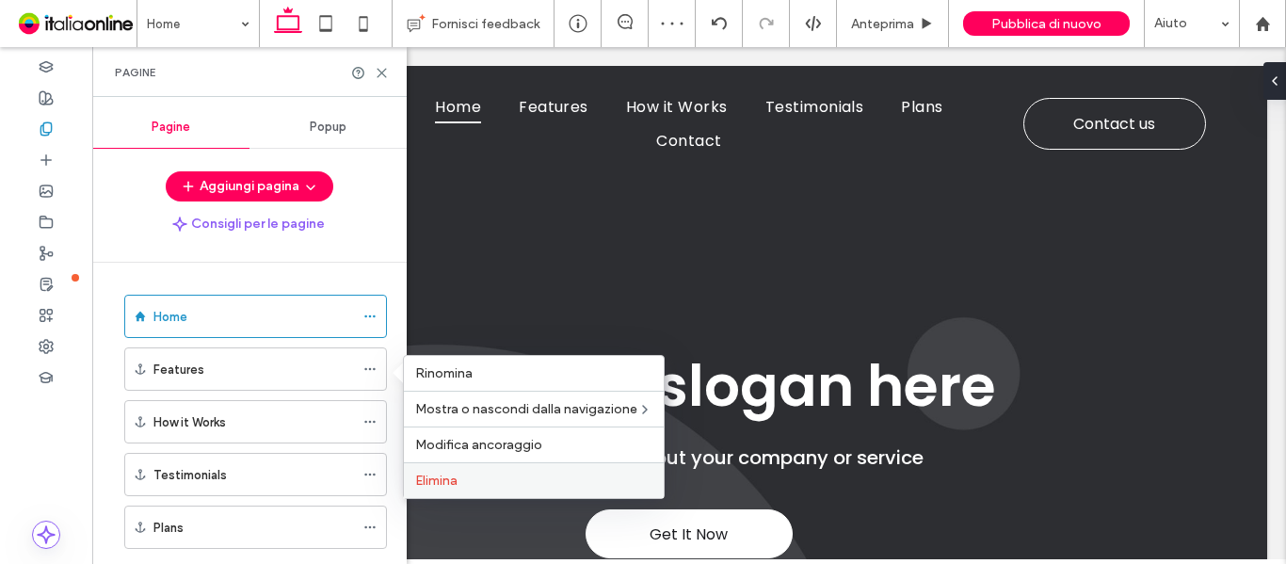
click at [461, 484] on label "Elimina" at bounding box center [533, 481] width 237 height 16
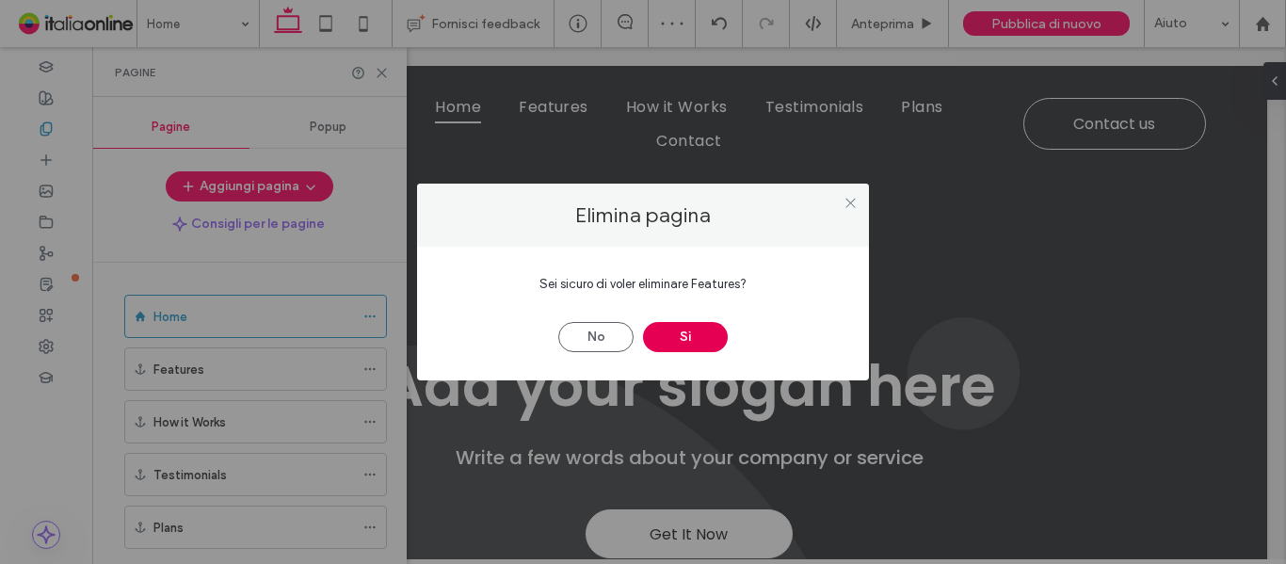
click at [669, 339] on button "Sì" at bounding box center [685, 337] width 85 height 30
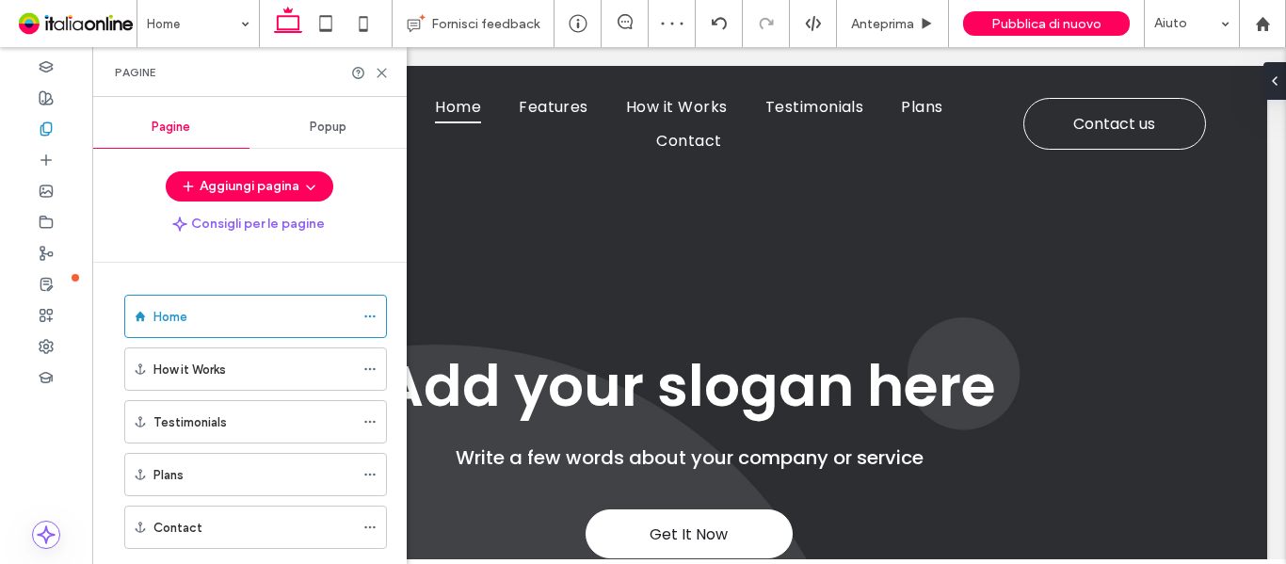
click at [378, 370] on div at bounding box center [643, 282] width 1286 height 564
click at [372, 366] on icon at bounding box center [369, 368] width 13 height 13
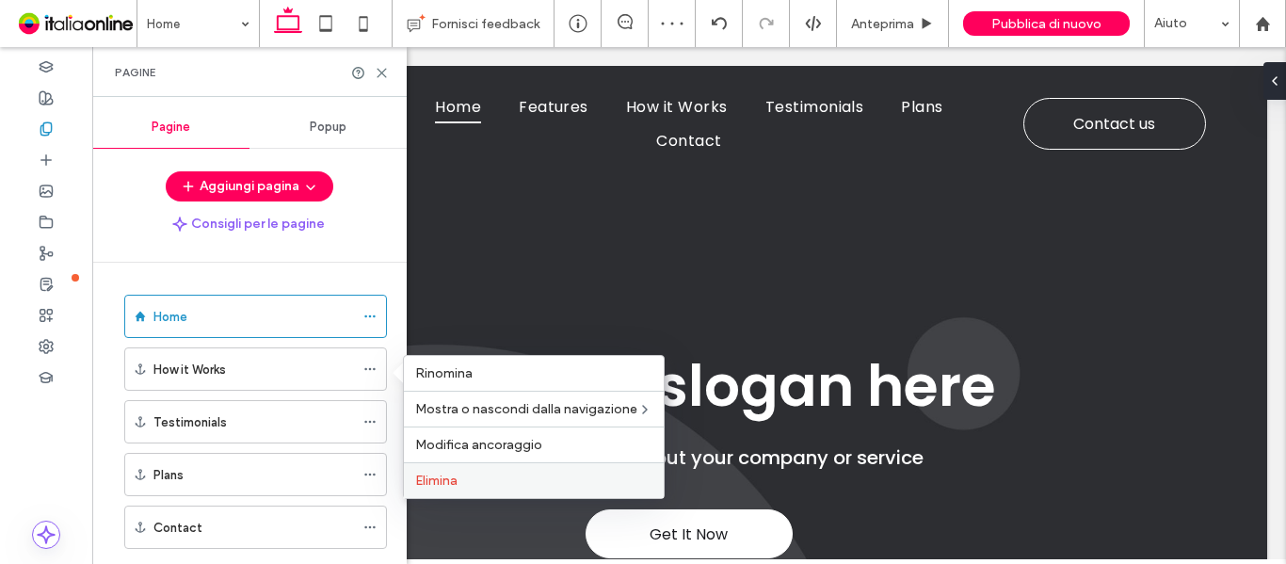
click at [479, 479] on label "Elimina" at bounding box center [533, 481] width 237 height 16
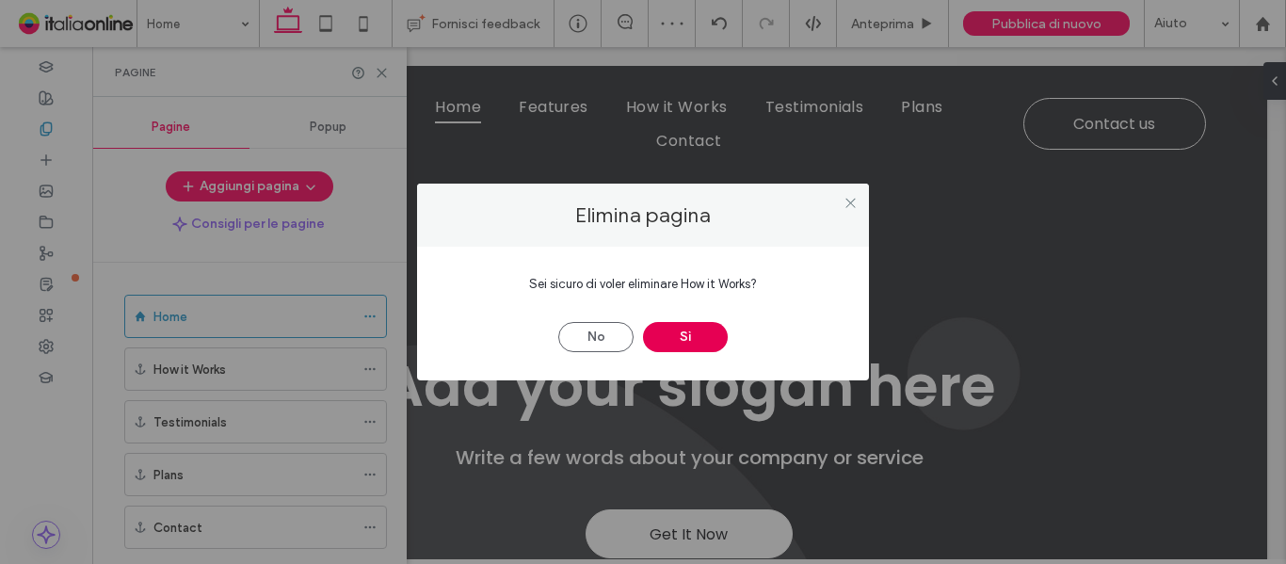
click at [655, 311] on div "No Sì" at bounding box center [642, 327] width 395 height 49
click at [682, 341] on button "Sì" at bounding box center [685, 337] width 85 height 30
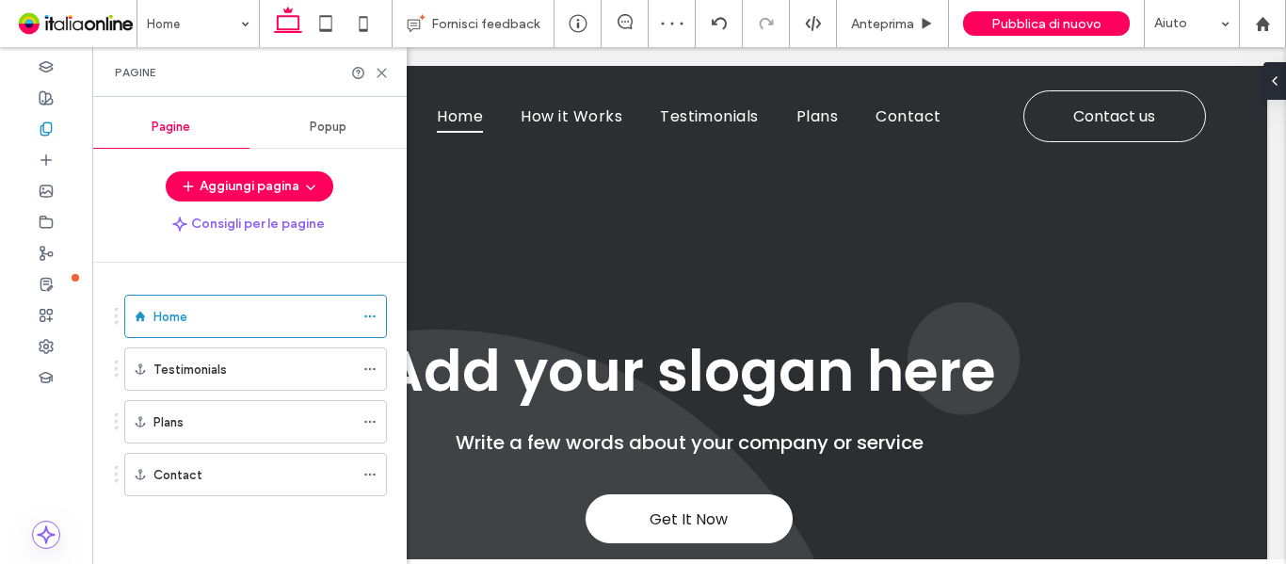
click at [372, 372] on div at bounding box center [643, 282] width 1286 height 564
click at [372, 371] on icon at bounding box center [369, 368] width 13 height 13
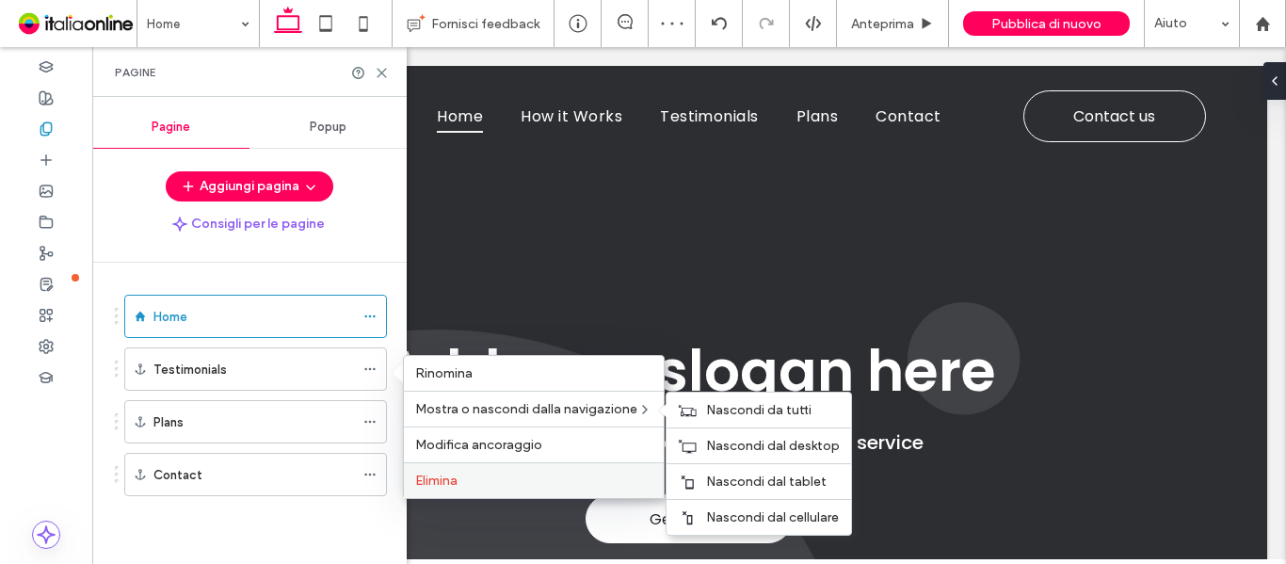
click at [438, 471] on div "Elimina" at bounding box center [534, 480] width 260 height 36
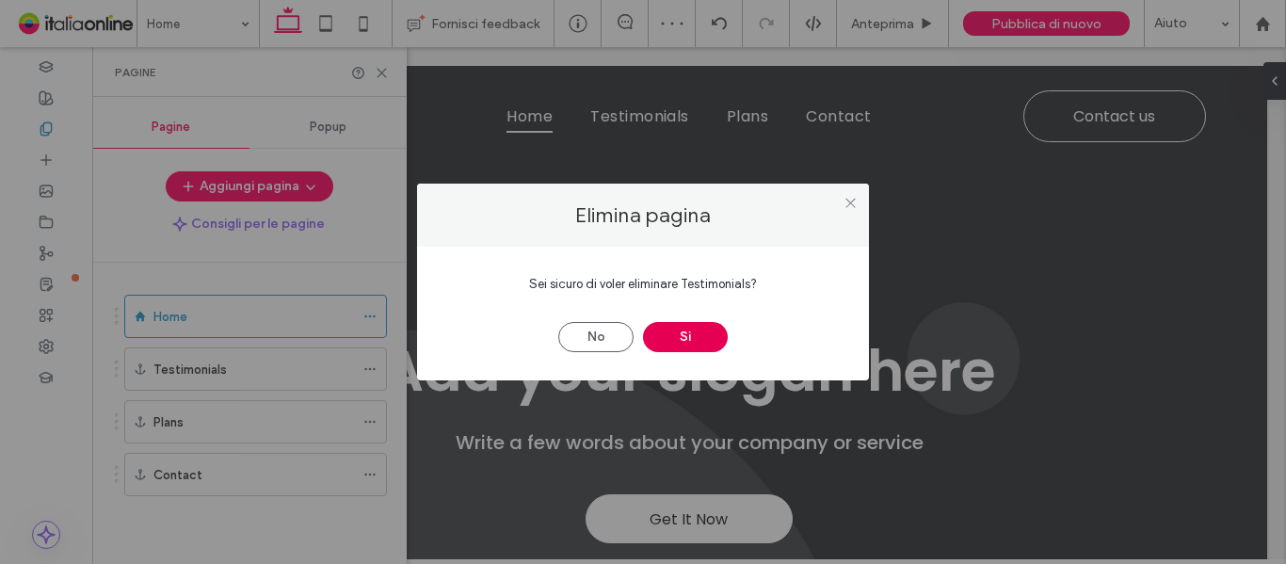
click at [702, 347] on button "Sì" at bounding box center [685, 337] width 85 height 30
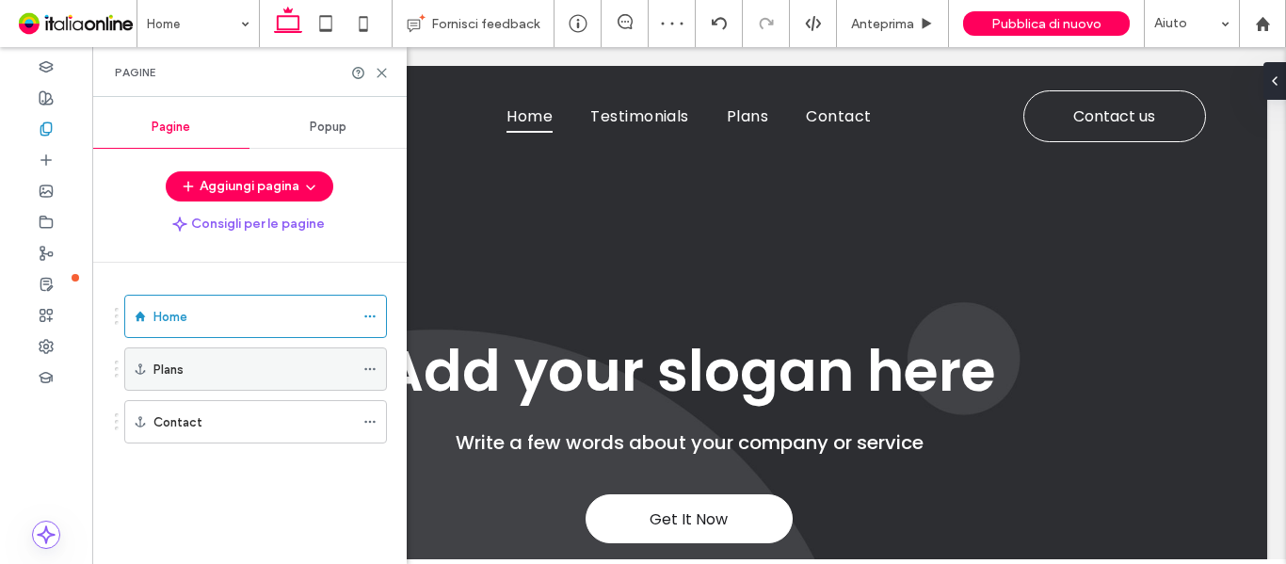
click at [371, 369] on use at bounding box center [369, 369] width 10 height 3
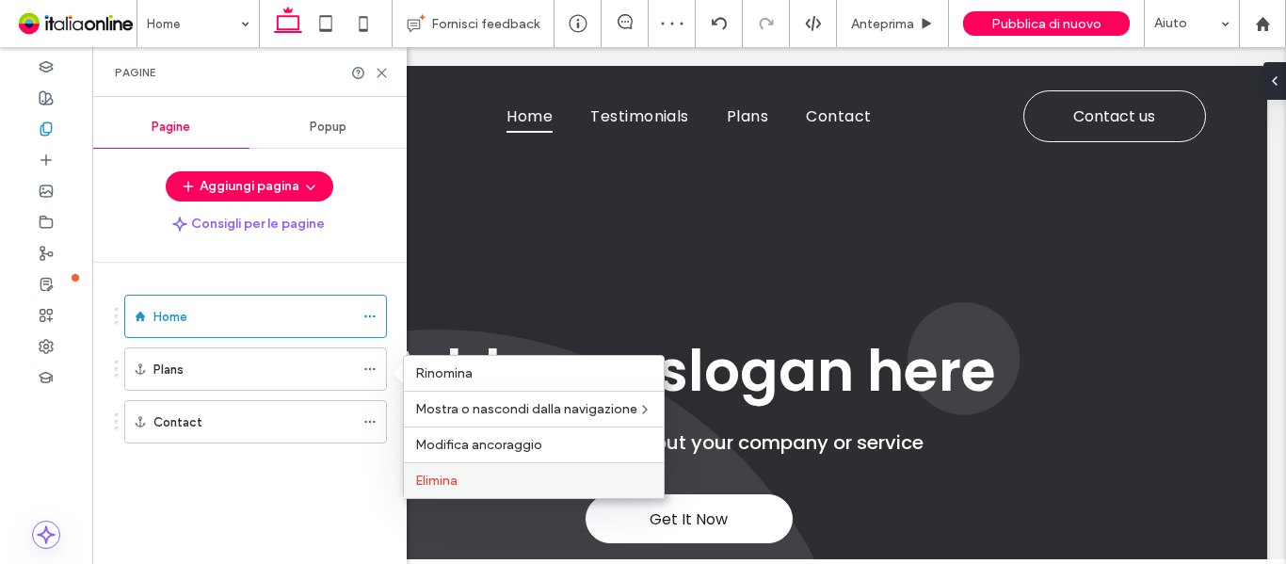
click at [481, 479] on label "Elimina" at bounding box center [533, 481] width 237 height 16
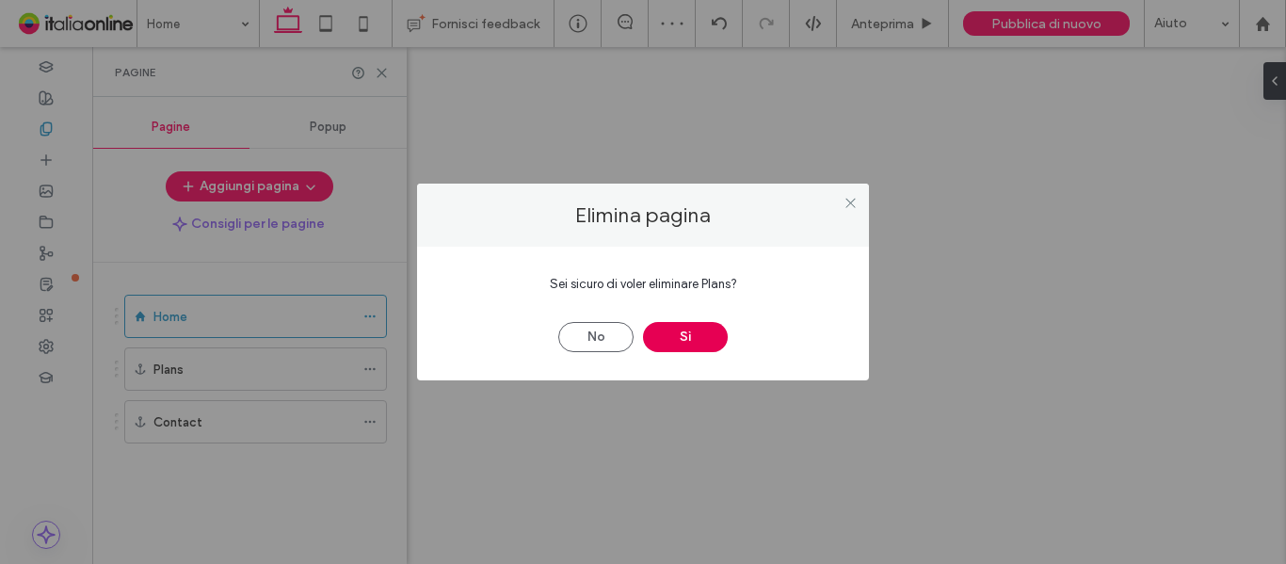
click at [689, 337] on button "Sì" at bounding box center [685, 337] width 85 height 30
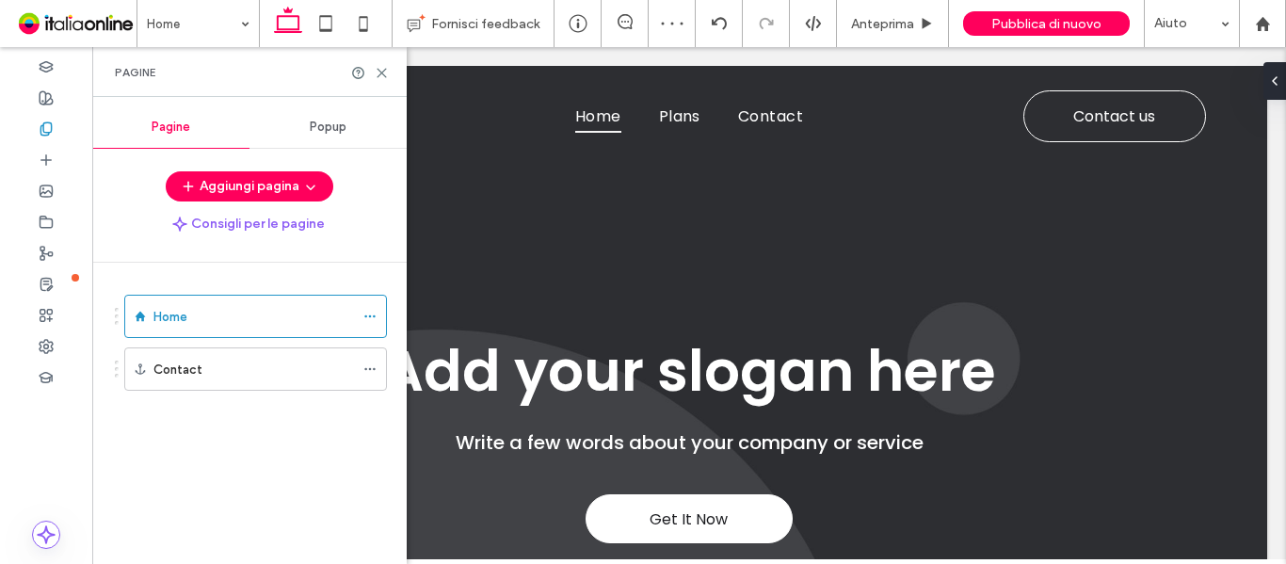
click at [370, 366] on div at bounding box center [643, 282] width 1286 height 564
click at [369, 373] on icon at bounding box center [369, 368] width 13 height 13
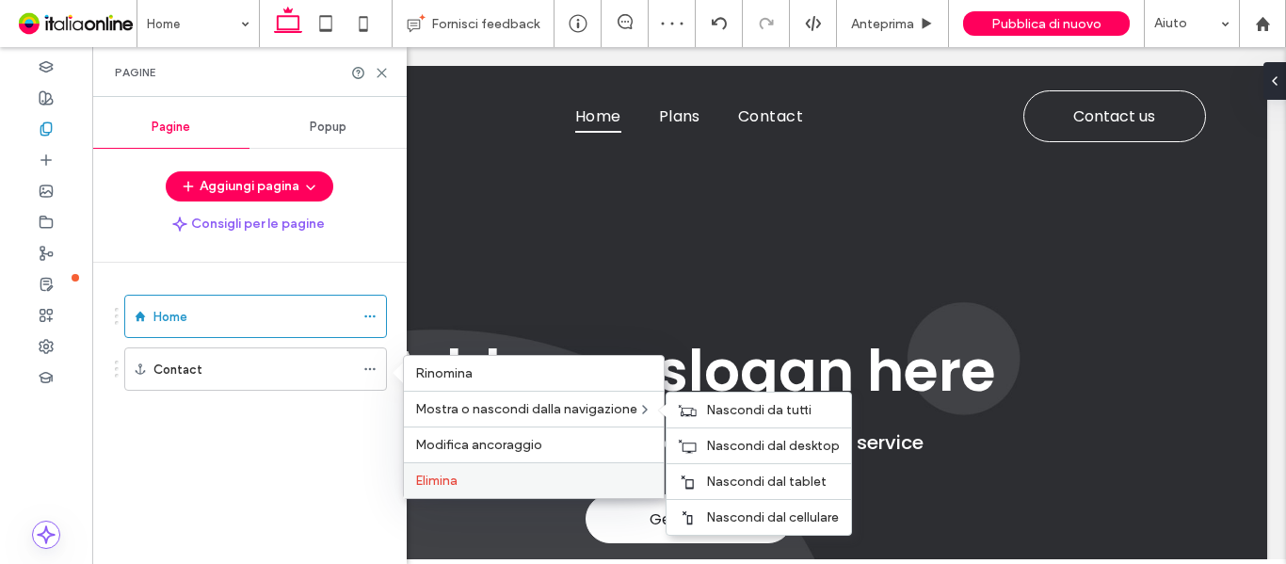
click at [494, 483] on label "Elimina" at bounding box center [533, 481] width 237 height 16
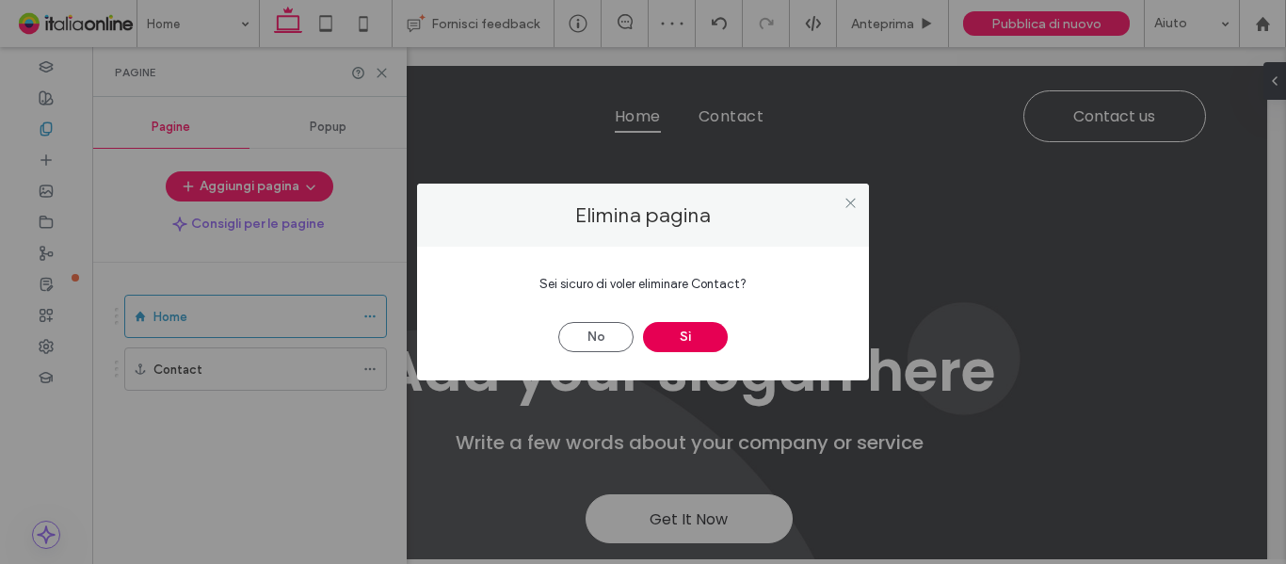
click at [673, 330] on button "Sì" at bounding box center [685, 337] width 85 height 30
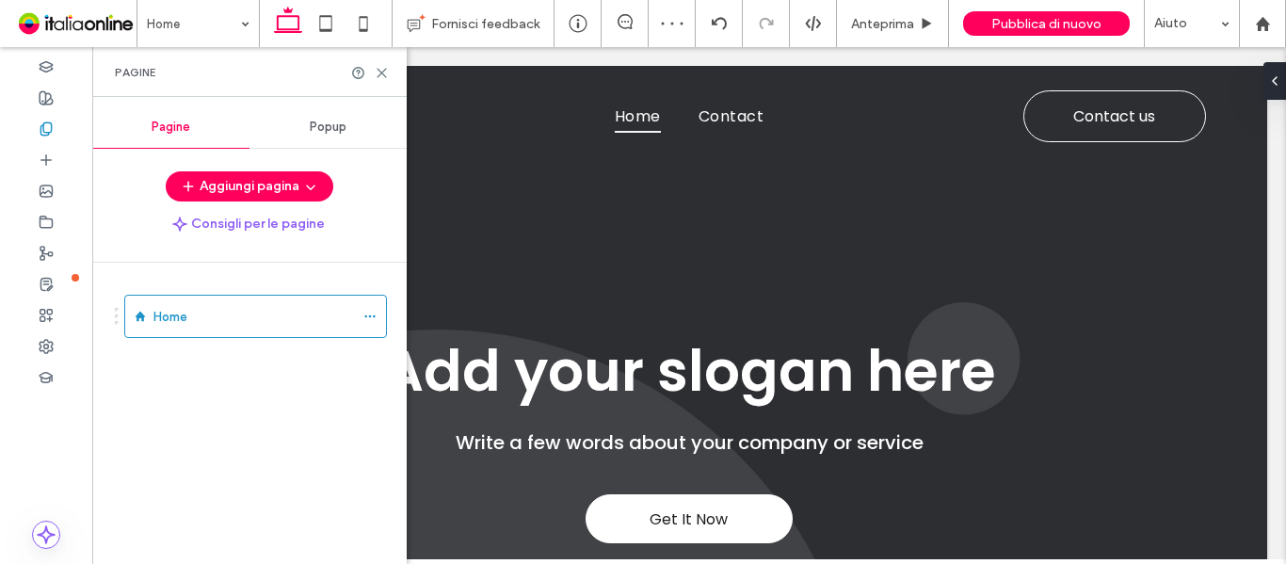
click at [274, 446] on div at bounding box center [643, 282] width 1286 height 564
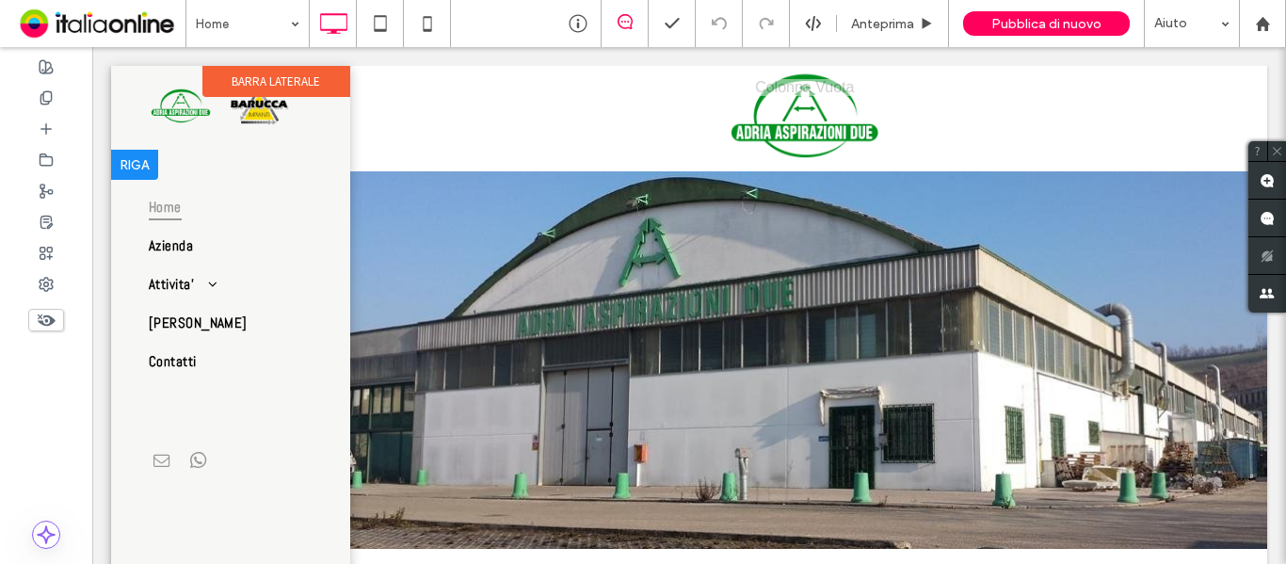
scroll to position [14, 0]
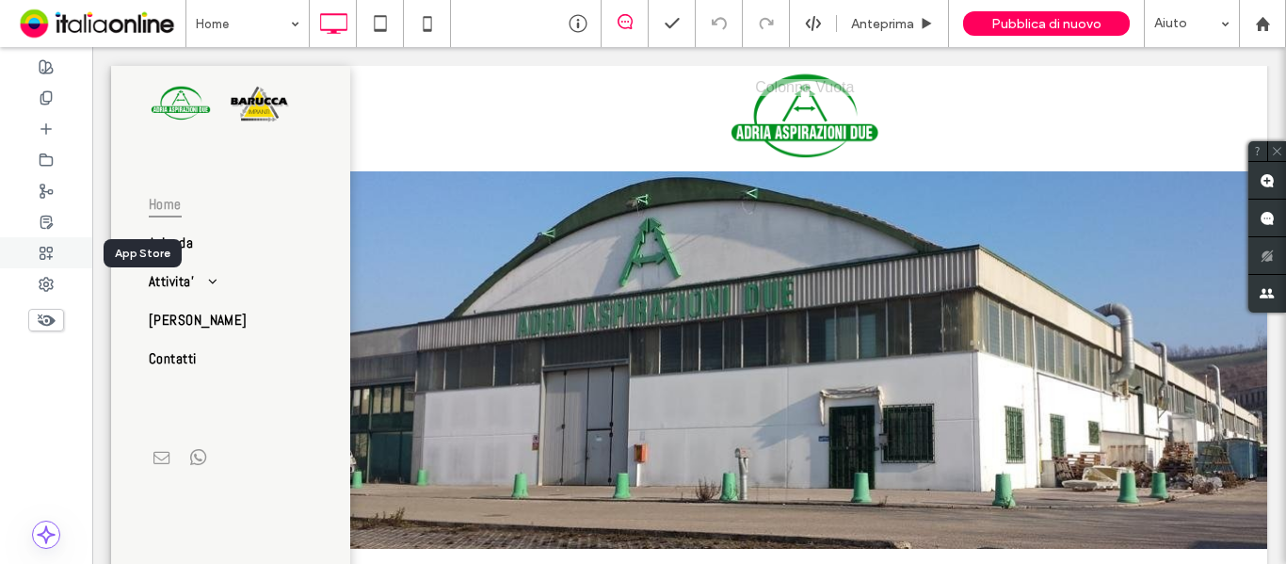
click at [51, 260] on icon at bounding box center [46, 253] width 15 height 15
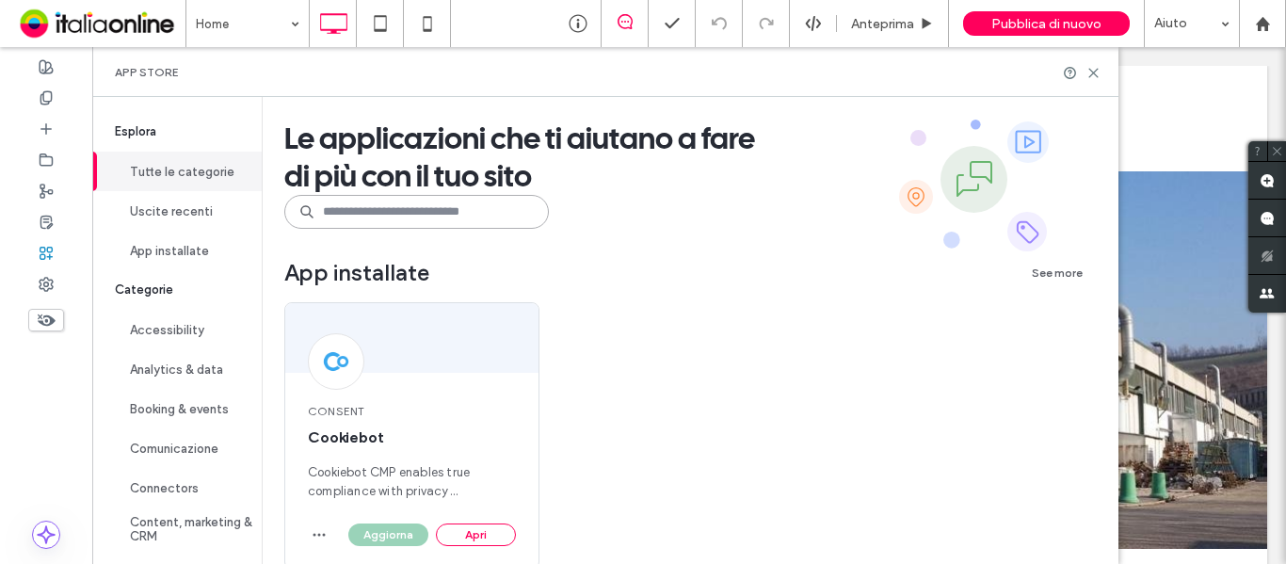
click at [426, 210] on input at bounding box center [416, 212] width 265 height 34
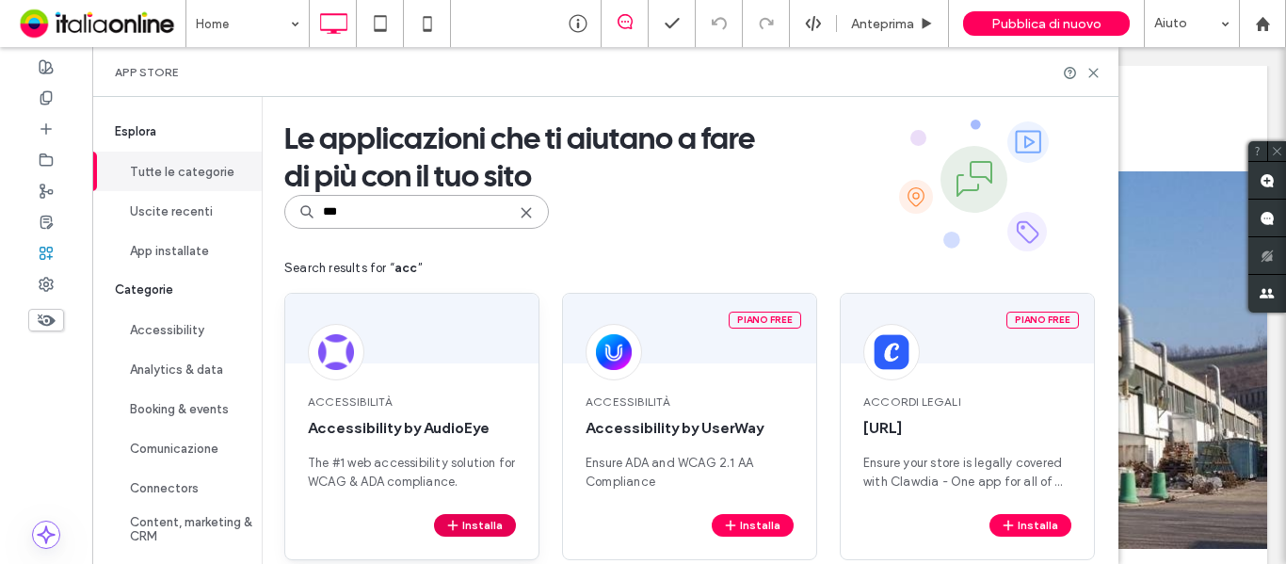
type input "***"
click at [475, 524] on button "Installa" at bounding box center [475, 525] width 82 height 23
click at [1100, 71] on div at bounding box center [1082, 73] width 38 height 14
click at [1101, 69] on icon at bounding box center [1093, 73] width 14 height 14
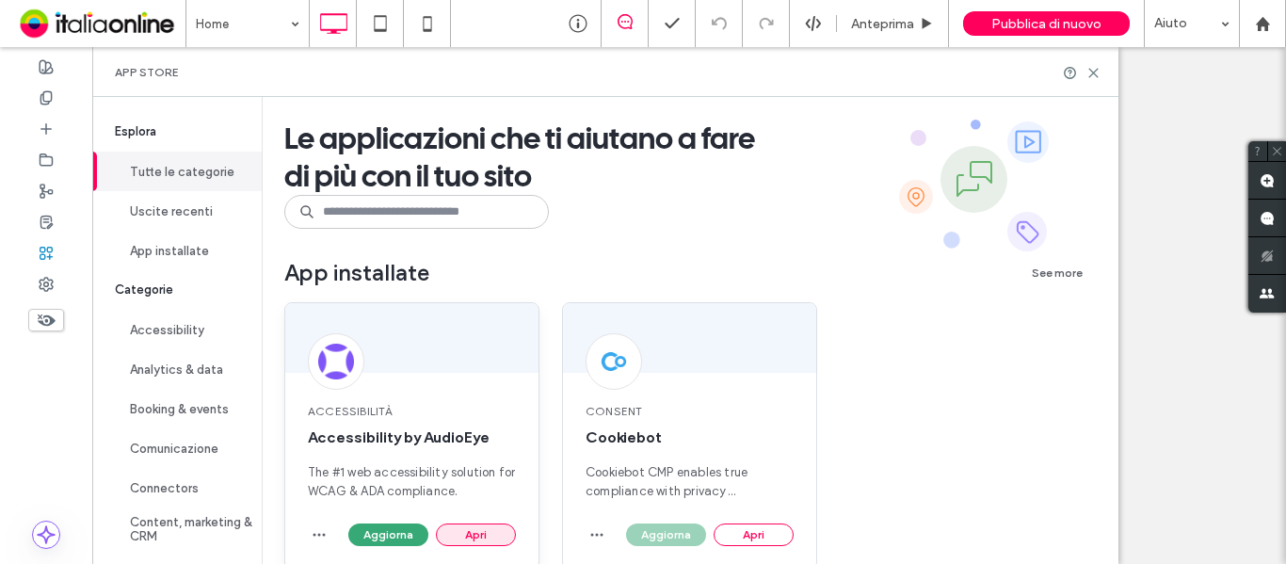
click at [483, 527] on button "Apri" at bounding box center [476, 534] width 80 height 23
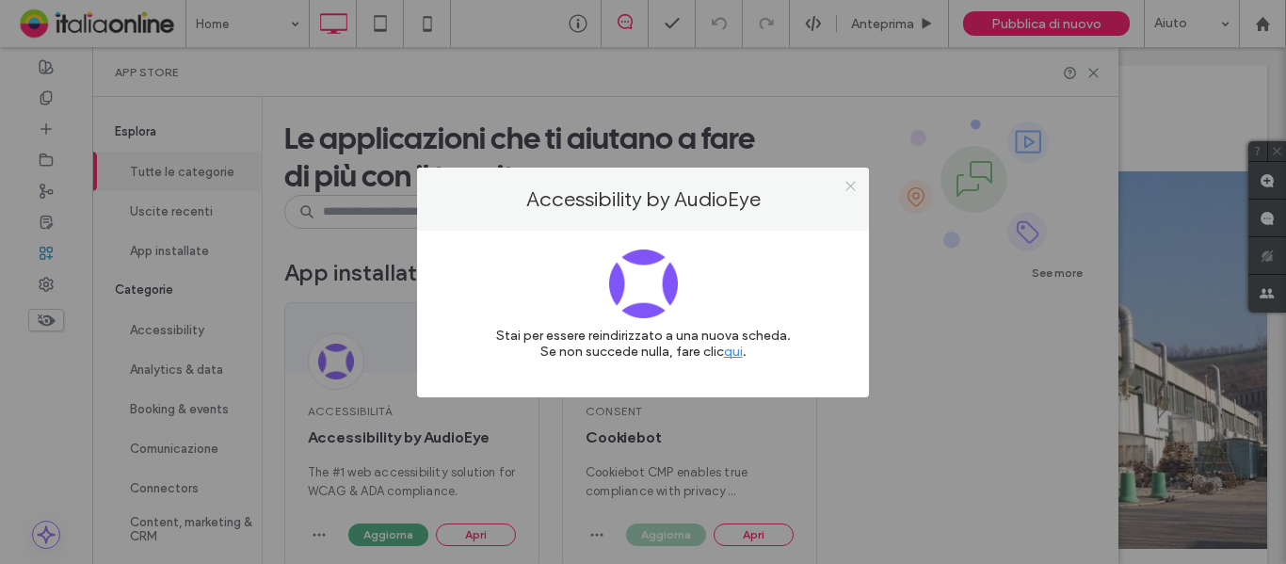
click at [848, 186] on icon at bounding box center [851, 186] width 14 height 14
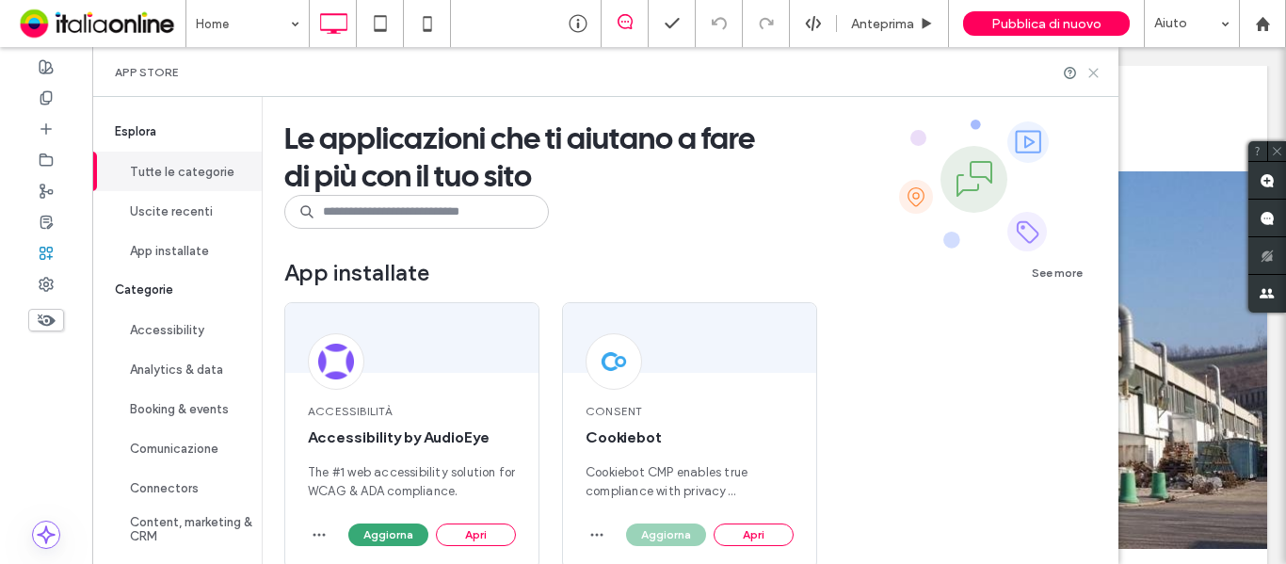
click at [1101, 72] on icon at bounding box center [1093, 73] width 14 height 14
